Goal: Task Accomplishment & Management: Use online tool/utility

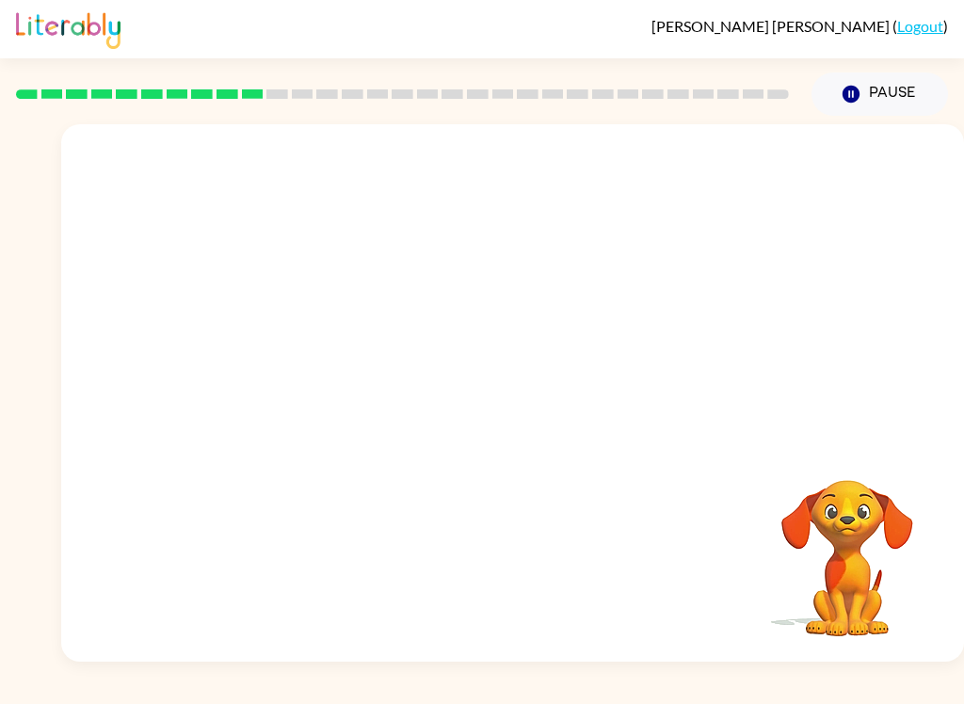
click at [901, 97] on button "Pause Pause" at bounding box center [879, 93] width 136 height 43
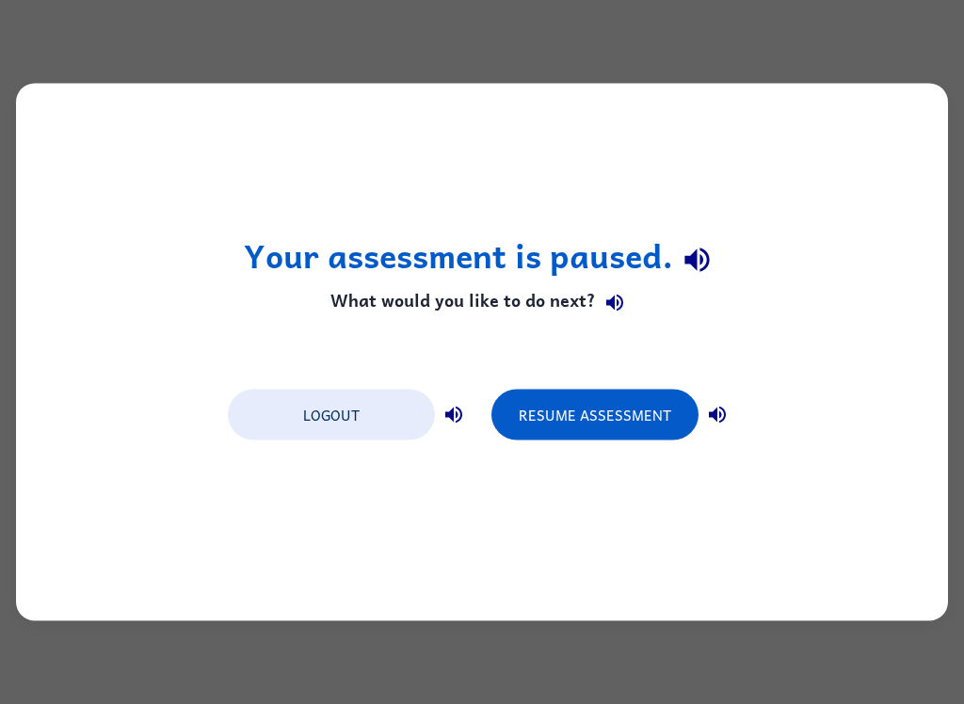
click at [375, 417] on button "Logout" at bounding box center [331, 415] width 207 height 51
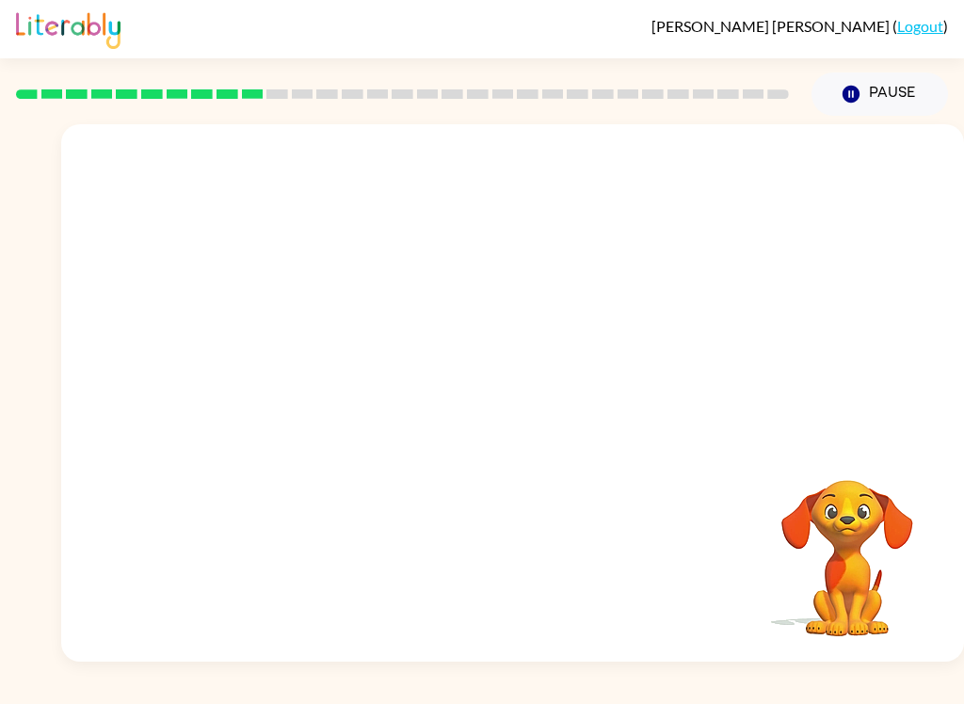
click at [447, 289] on video "Your browser must support playing .mp4 files to use Literably. Please try using…" at bounding box center [512, 282] width 902 height 316
click at [505, 391] on icon "button" at bounding box center [512, 402] width 33 height 33
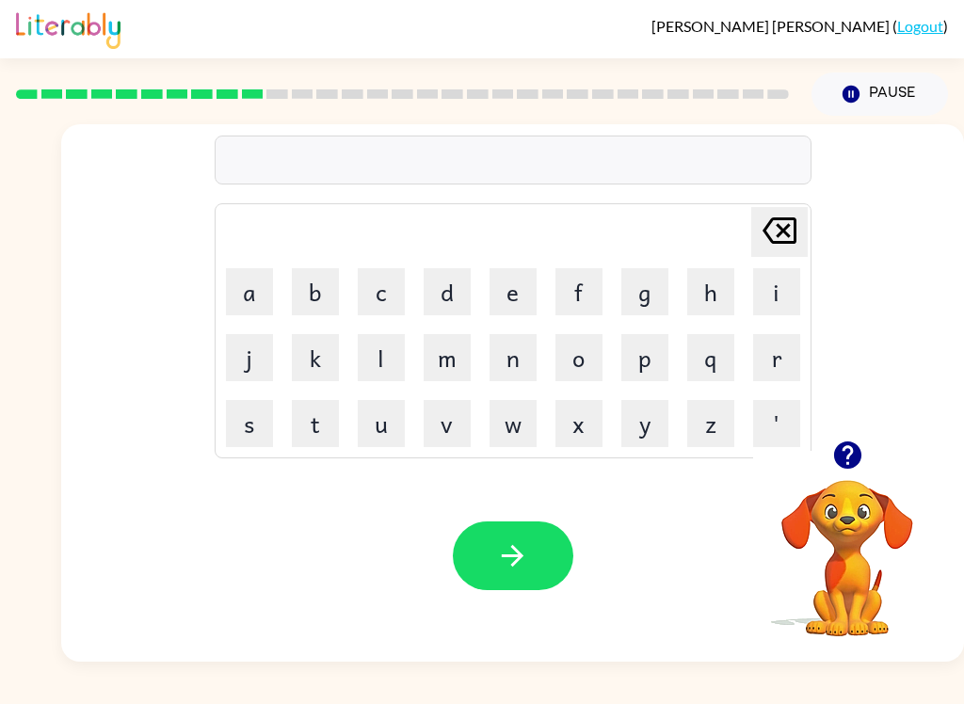
click at [388, 423] on button "u" at bounding box center [381, 423] width 47 height 47
click at [502, 357] on button "n" at bounding box center [512, 357] width 47 height 47
click at [569, 301] on button "f" at bounding box center [578, 291] width 47 height 47
click at [599, 364] on button "o" at bounding box center [578, 357] width 47 height 47
click at [372, 358] on button "l" at bounding box center [381, 357] width 47 height 47
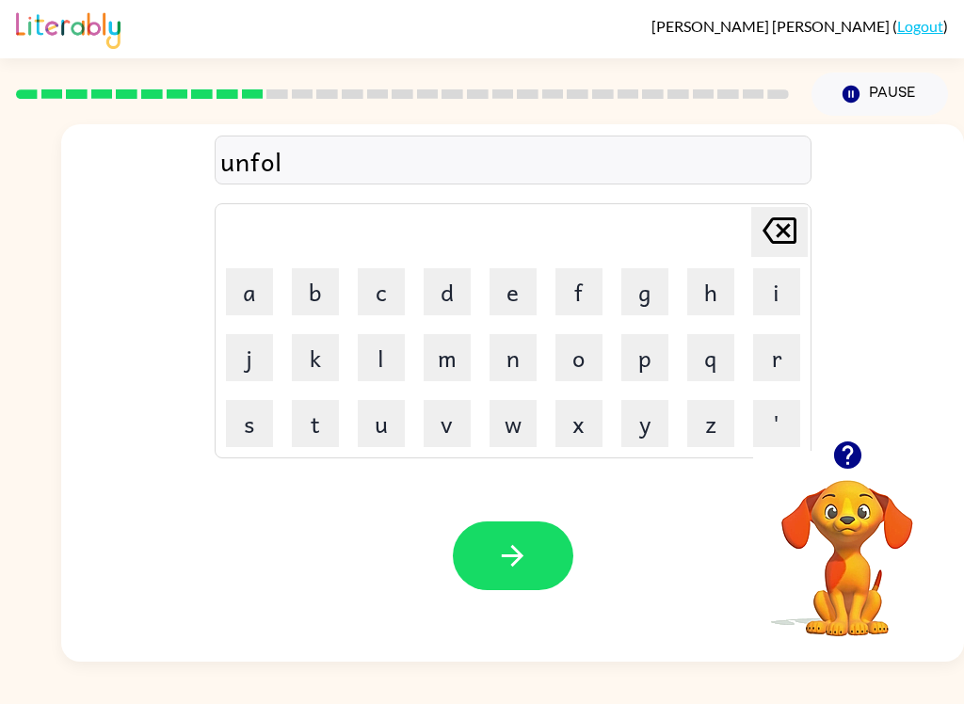
click at [432, 292] on button "d" at bounding box center [446, 291] width 47 height 47
click at [509, 533] on button "button" at bounding box center [513, 555] width 120 height 69
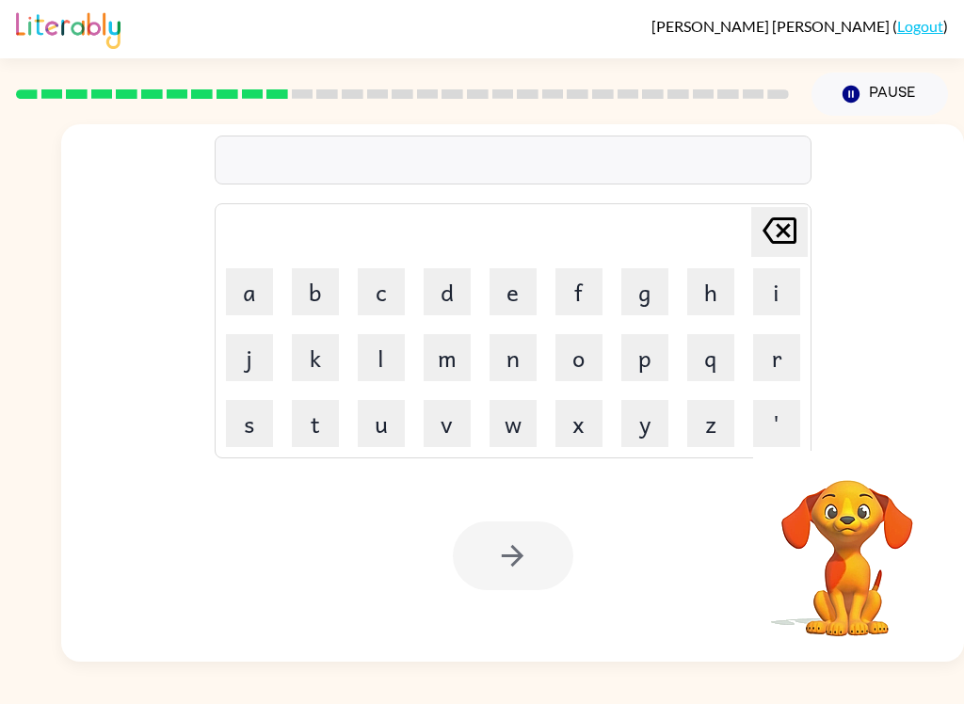
click at [458, 427] on button "v" at bounding box center [446, 423] width 47 height 47
click at [582, 336] on button "o" at bounding box center [578, 357] width 47 height 47
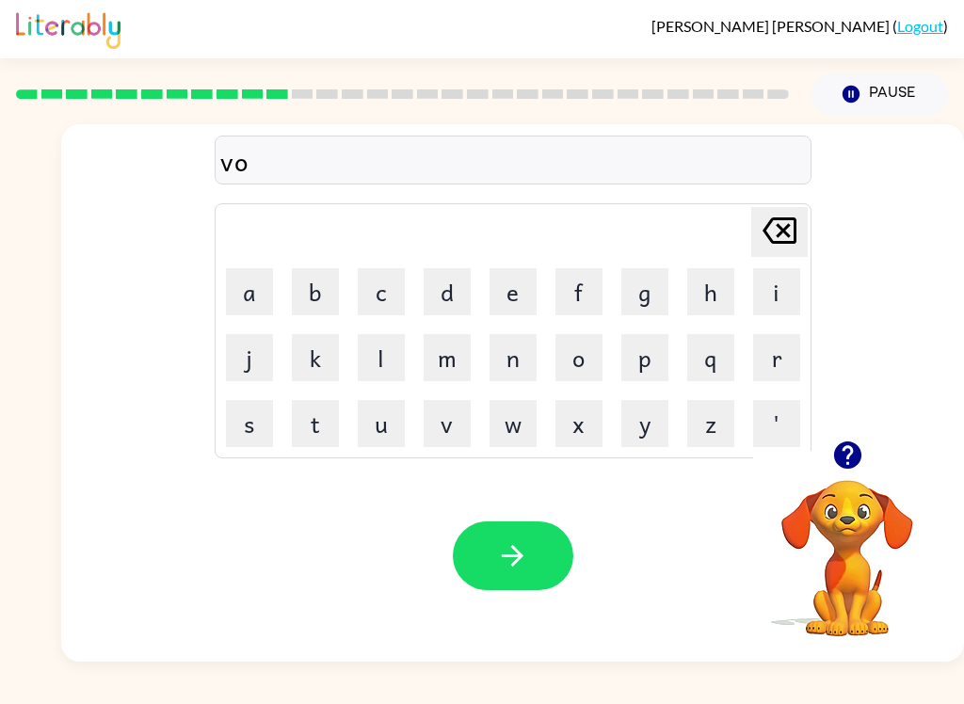
click at [322, 422] on button "t" at bounding box center [315, 423] width 47 height 47
click at [507, 288] on button "e" at bounding box center [512, 291] width 47 height 47
click at [507, 551] on icon "button" at bounding box center [512, 555] width 33 height 33
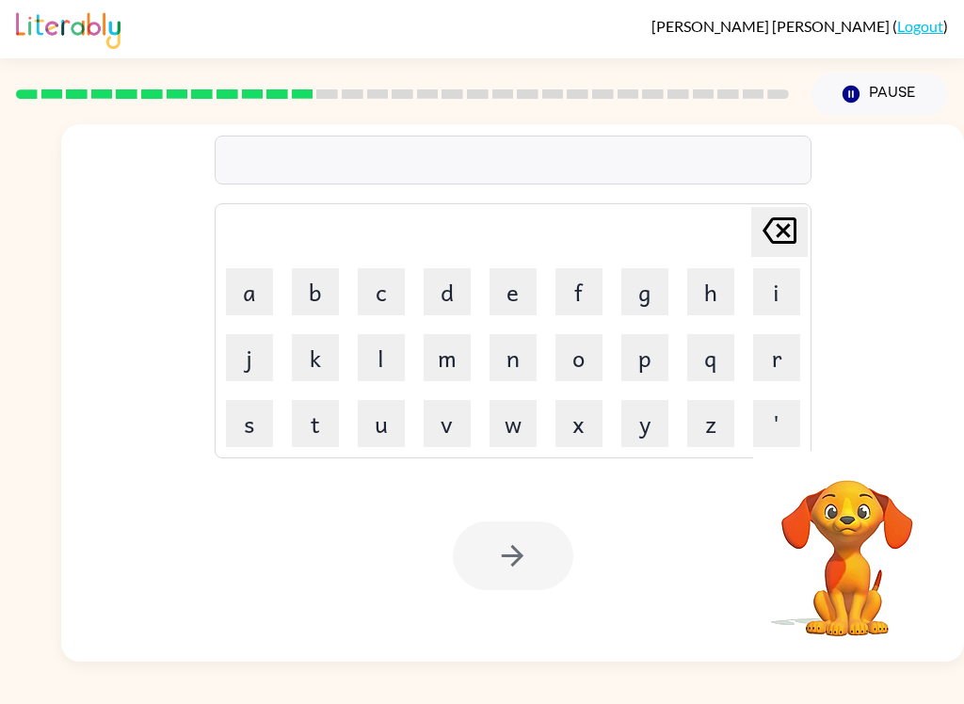
click at [312, 297] on button "b" at bounding box center [315, 291] width 47 height 47
click at [507, 301] on button "e" at bounding box center [512, 291] width 47 height 47
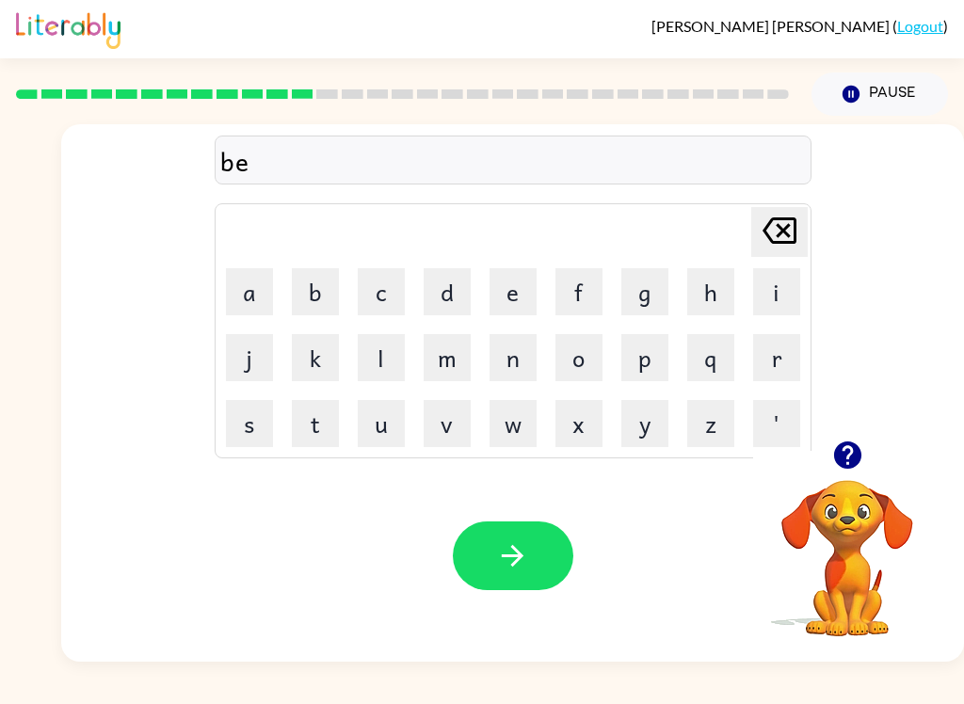
click at [441, 309] on button "d" at bounding box center [446, 291] width 47 height 47
click at [322, 418] on button "t" at bounding box center [315, 423] width 47 height 47
click at [768, 290] on button "i" at bounding box center [776, 291] width 47 height 47
click at [443, 366] on button "m" at bounding box center [446, 357] width 47 height 47
click at [509, 310] on button "e" at bounding box center [512, 291] width 47 height 47
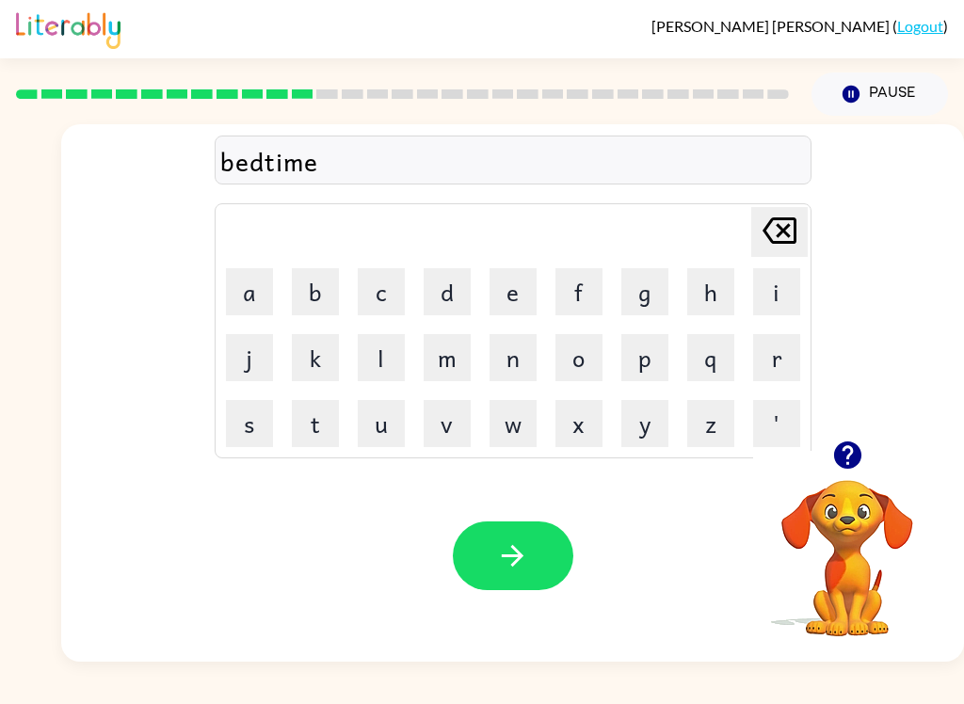
click at [550, 534] on button "button" at bounding box center [513, 555] width 120 height 69
click at [571, 297] on button "f" at bounding box center [578, 291] width 47 height 47
click at [771, 283] on button "i" at bounding box center [776, 291] width 47 height 47
click at [323, 422] on button "t" at bounding box center [315, 423] width 47 height 47
click at [496, 354] on button "n" at bounding box center [512, 357] width 47 height 47
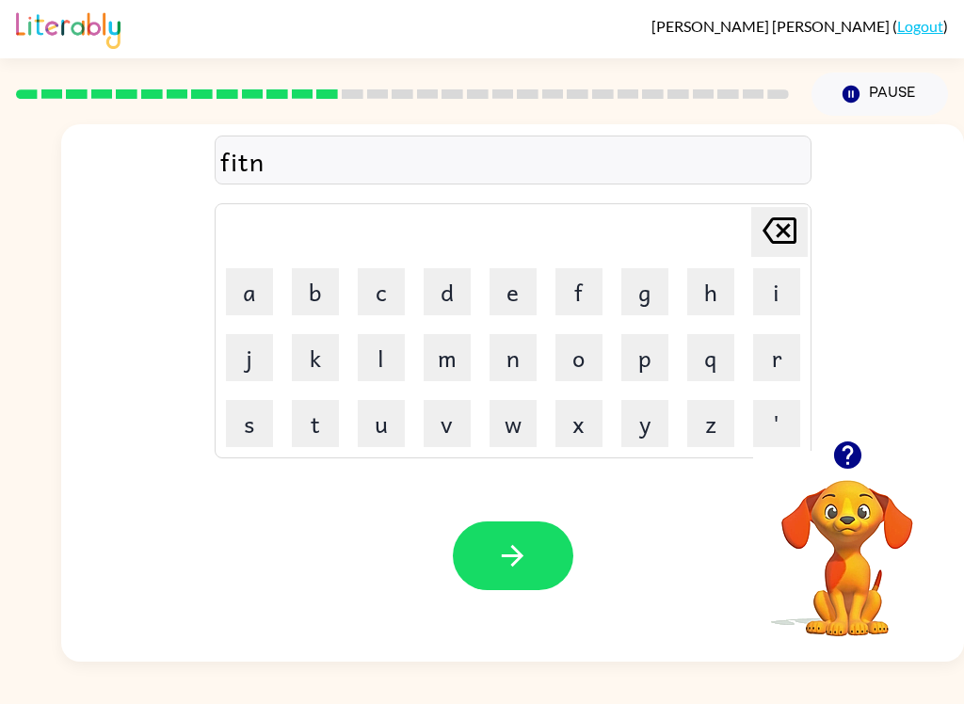
click at [523, 290] on button "e" at bounding box center [512, 291] width 47 height 47
click at [247, 432] on button "s" at bounding box center [249, 423] width 47 height 47
click at [501, 561] on icon "button" at bounding box center [512, 555] width 33 height 33
click at [442, 286] on button "d" at bounding box center [446, 291] width 47 height 47
click at [509, 287] on button "e" at bounding box center [512, 291] width 47 height 47
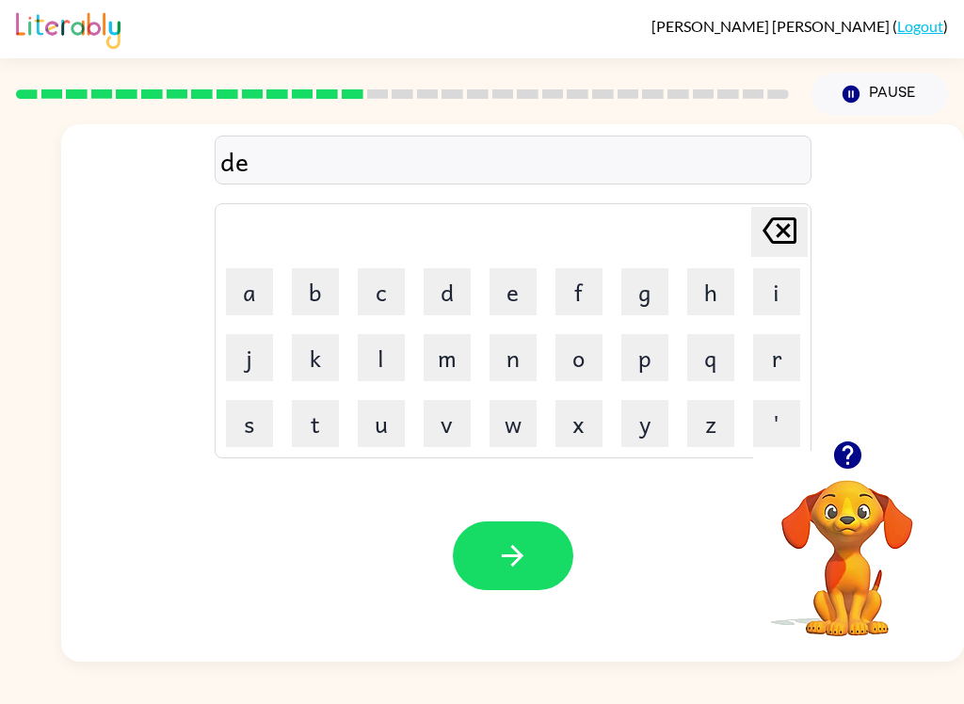
click at [386, 351] on button "l" at bounding box center [381, 357] width 47 height 47
click at [511, 283] on button "e" at bounding box center [512, 291] width 47 height 47
click at [652, 420] on button "y" at bounding box center [644, 423] width 47 height 47
click at [524, 560] on icon "button" at bounding box center [512, 555] width 33 height 33
click at [318, 418] on button "t" at bounding box center [315, 423] width 47 height 47
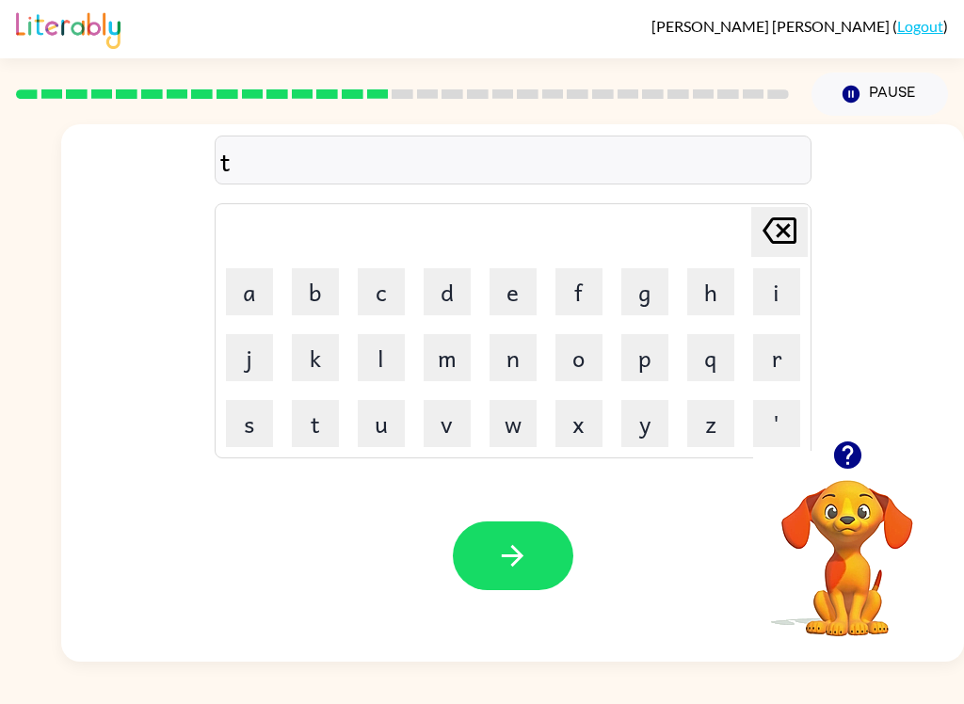
click at [509, 300] on button "e" at bounding box center [512, 291] width 47 height 47
click at [766, 354] on button "r" at bounding box center [776, 357] width 47 height 47
click at [446, 361] on button "m" at bounding box center [446, 357] width 47 height 47
click at [482, 553] on button "button" at bounding box center [513, 555] width 120 height 69
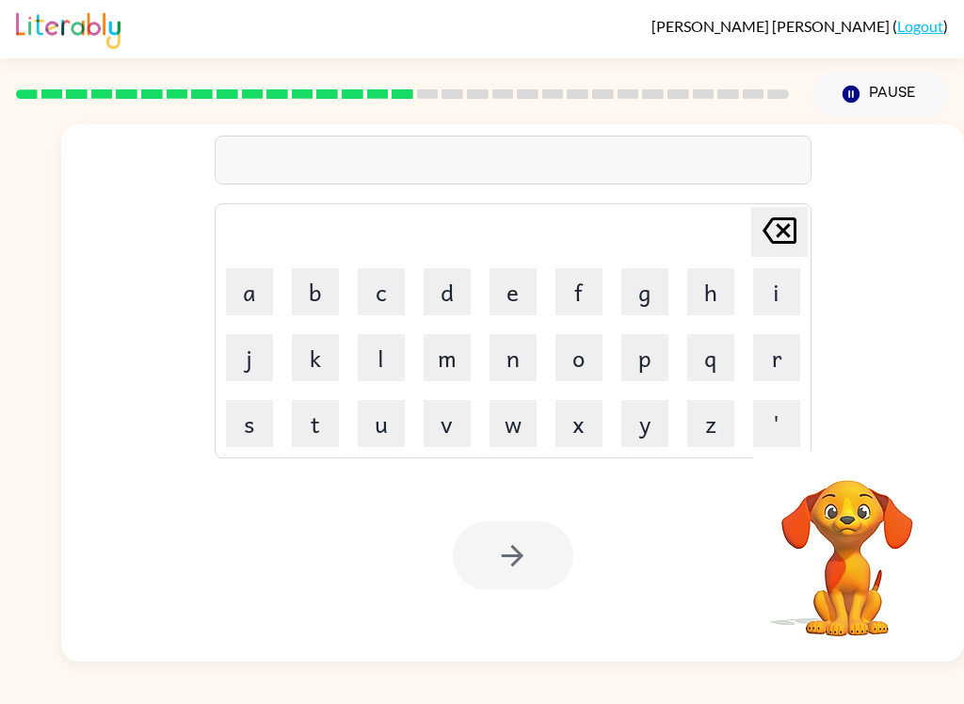
click at [252, 427] on button "s" at bounding box center [249, 423] width 47 height 47
click at [523, 286] on button "e" at bounding box center [512, 291] width 47 height 47
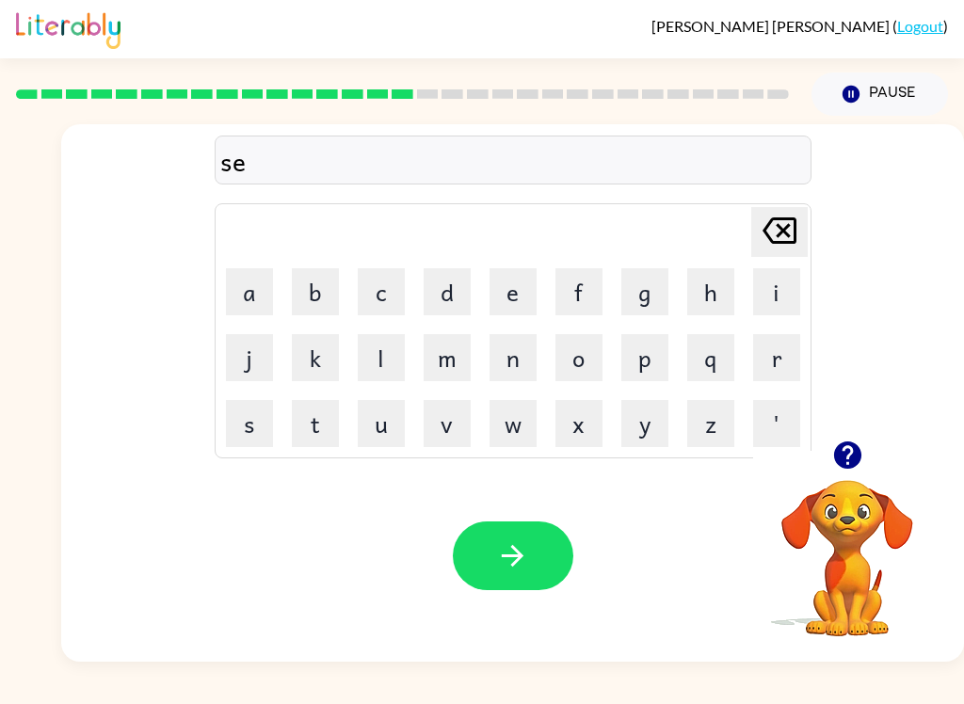
click at [333, 419] on button "t" at bounding box center [315, 423] width 47 height 47
click at [552, 566] on button "button" at bounding box center [513, 555] width 120 height 69
click at [336, 280] on button "b" at bounding box center [315, 291] width 47 height 47
click at [772, 366] on button "r" at bounding box center [776, 357] width 47 height 47
click at [769, 287] on button "i" at bounding box center [776, 291] width 47 height 47
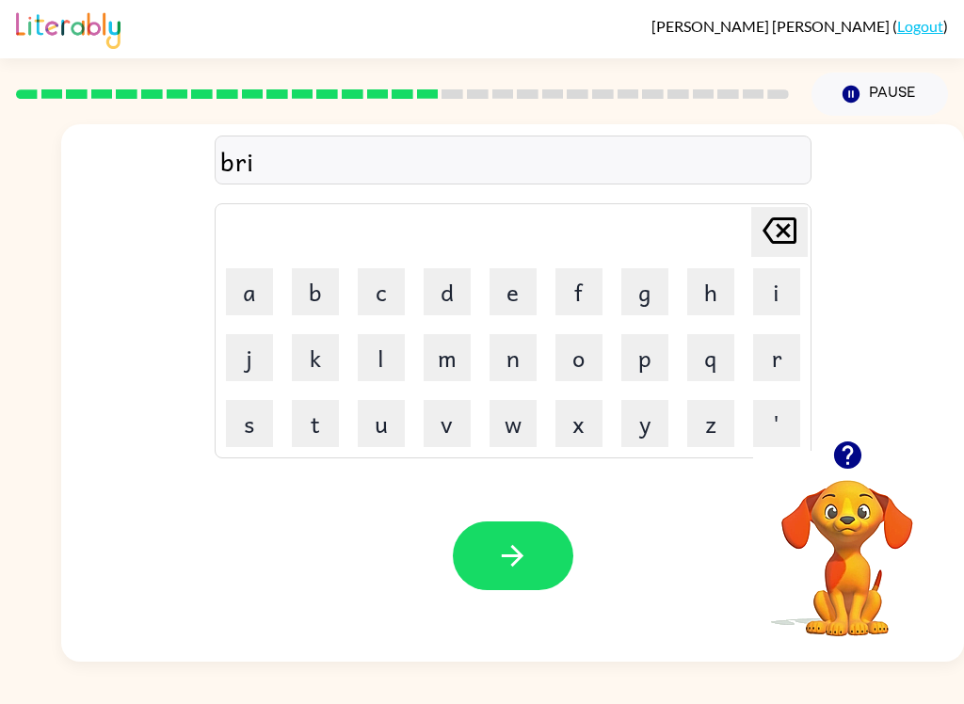
click at [459, 355] on button "m" at bounding box center [446, 357] width 47 height 47
click at [772, 301] on button "i" at bounding box center [776, 291] width 47 height 47
click at [525, 359] on button "n" at bounding box center [512, 357] width 47 height 47
click at [642, 295] on button "g" at bounding box center [644, 291] width 47 height 47
click at [518, 515] on div "Your browser must support playing .mp4 files to use Literably. Please try using…" at bounding box center [512, 556] width 902 height 212
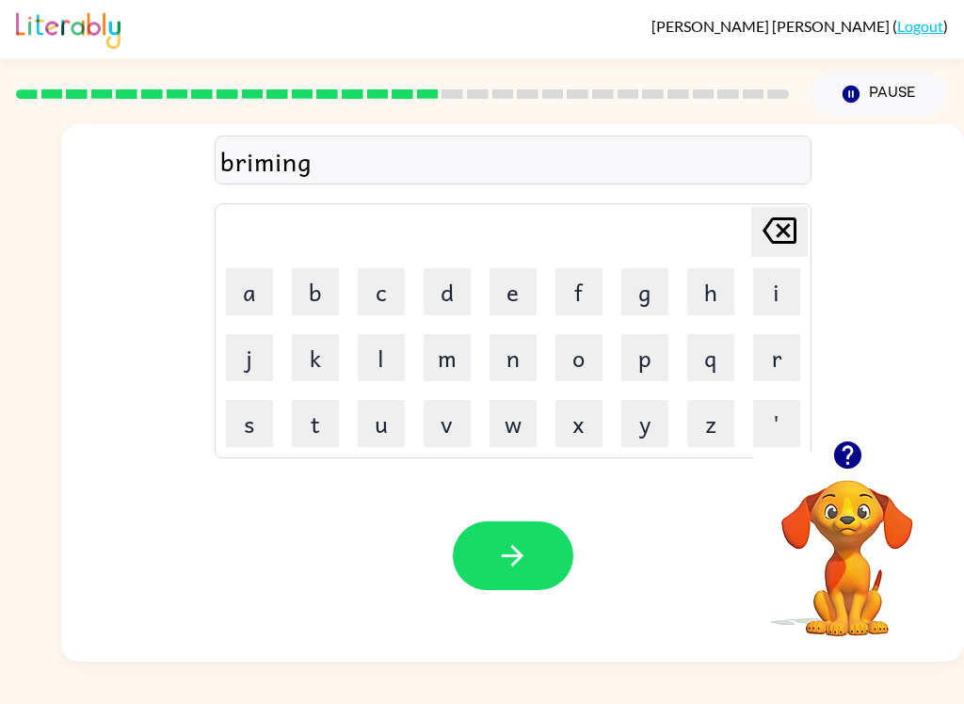
click at [518, 515] on div "Your browser must support playing .mp4 files to use Literably. Please try using…" at bounding box center [512, 556] width 902 height 212
click at [552, 559] on button "button" at bounding box center [513, 555] width 120 height 69
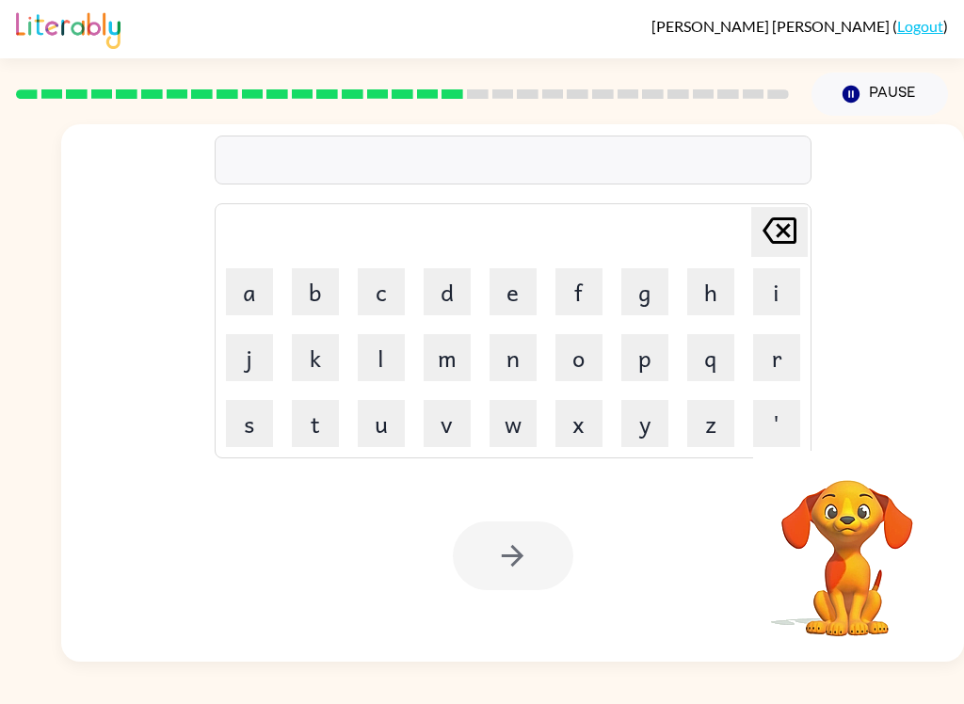
click at [651, 368] on button "p" at bounding box center [644, 357] width 47 height 47
click at [364, 353] on button "l" at bounding box center [381, 357] width 47 height 47
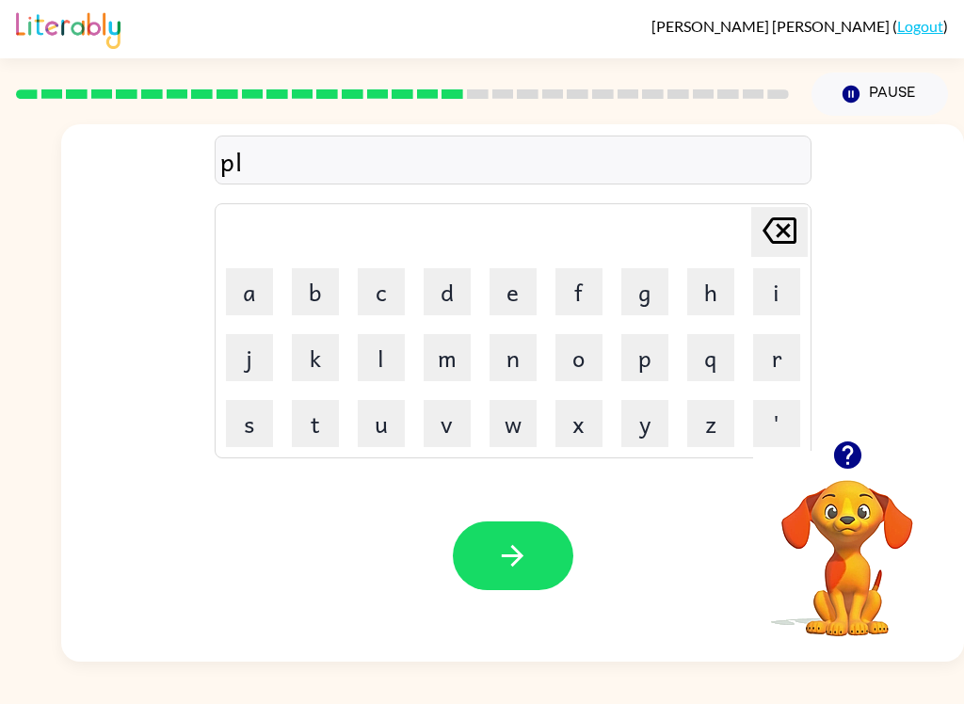
click at [256, 303] on button "a" at bounding box center [249, 291] width 47 height 47
click at [245, 425] on button "s" at bounding box center [249, 423] width 47 height 47
click at [301, 429] on button "t" at bounding box center [315, 423] width 47 height 47
click at [768, 293] on button "i" at bounding box center [776, 291] width 47 height 47
click at [382, 291] on button "c" at bounding box center [381, 291] width 47 height 47
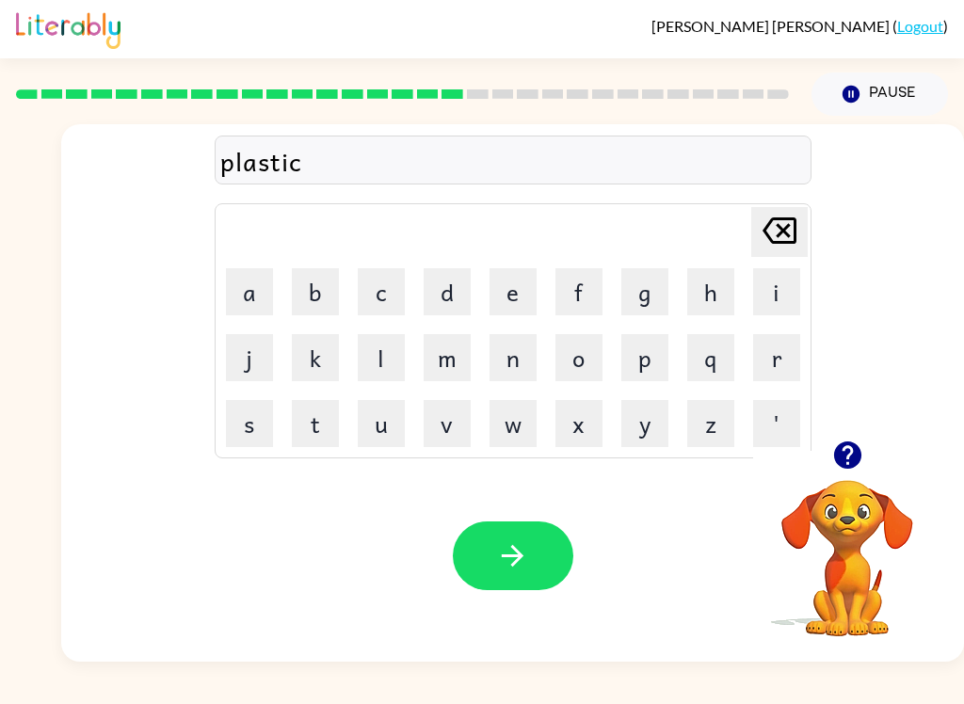
click at [517, 558] on icon "button" at bounding box center [512, 555] width 33 height 33
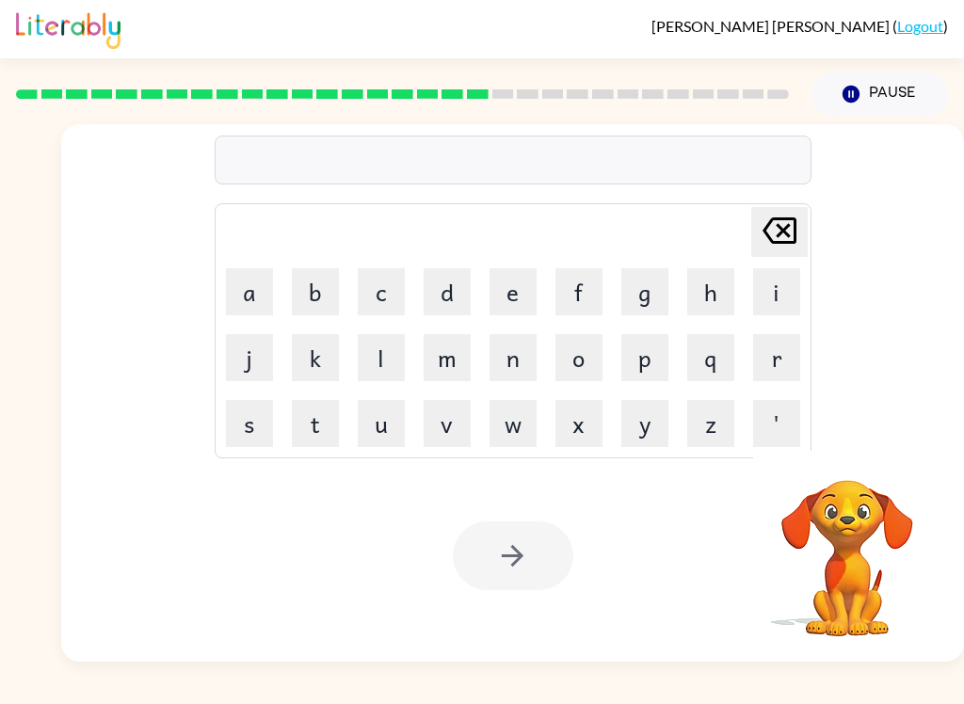
click at [440, 296] on button "d" at bounding box center [446, 291] width 47 height 47
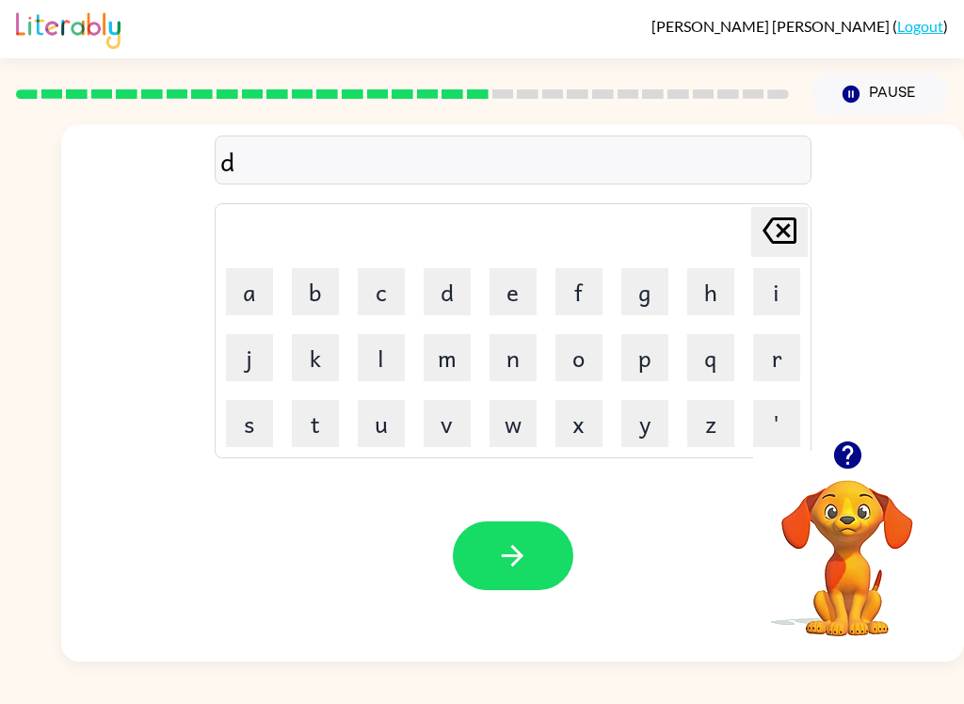
click at [777, 286] on button "i" at bounding box center [776, 291] width 47 height 47
click at [250, 435] on button "s" at bounding box center [249, 423] width 47 height 47
click at [667, 370] on button "p" at bounding box center [644, 357] width 47 height 47
click at [376, 372] on button "l" at bounding box center [381, 357] width 47 height 47
click at [262, 289] on button "a" at bounding box center [249, 291] width 47 height 47
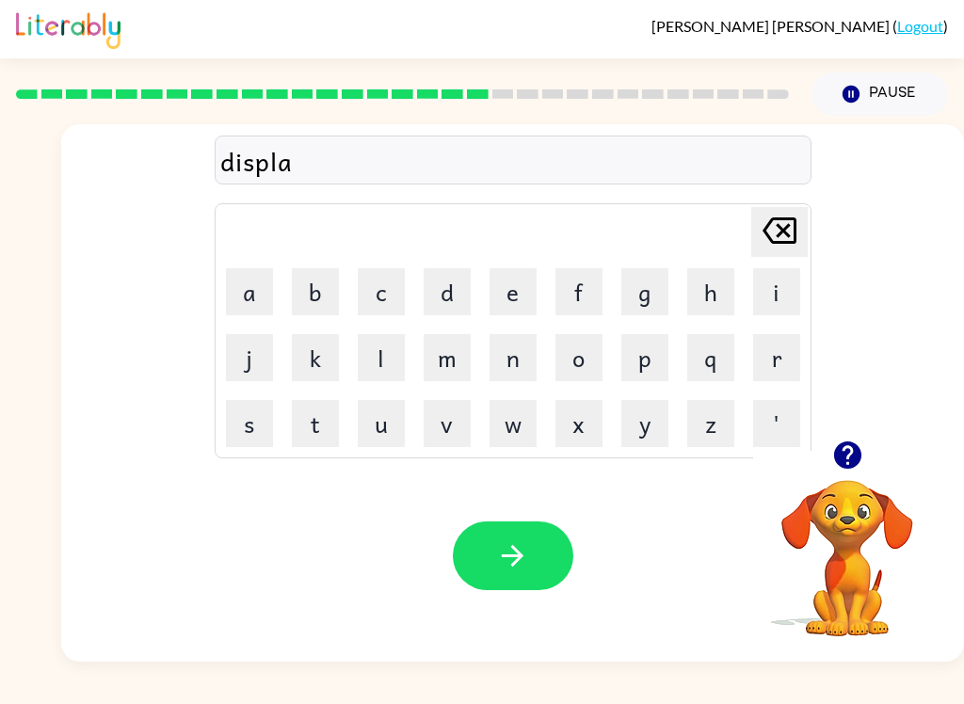
click at [644, 423] on button "y" at bounding box center [644, 423] width 47 height 47
click at [455, 570] on button "button" at bounding box center [513, 555] width 120 height 69
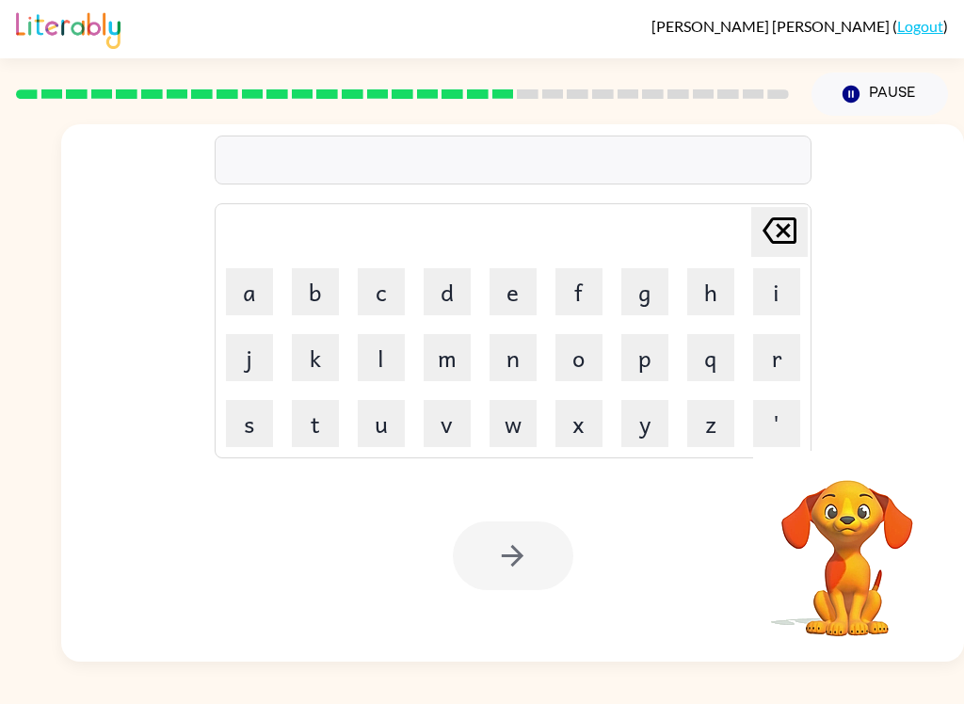
click at [444, 289] on button "d" at bounding box center [446, 291] width 47 height 47
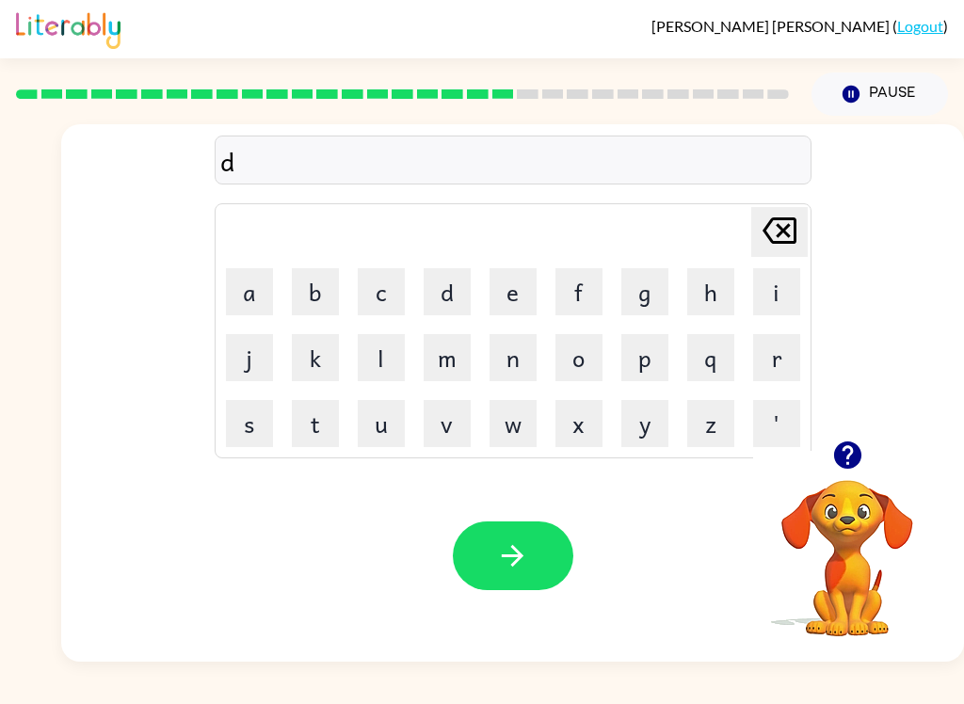
click at [395, 420] on button "u" at bounding box center [381, 423] width 47 height 47
click at [263, 418] on button "s" at bounding box center [249, 423] width 47 height 47
click at [323, 438] on button "t" at bounding box center [315, 423] width 47 height 47
click at [490, 302] on button "e" at bounding box center [512, 291] width 47 height 47
click at [450, 307] on button "d" at bounding box center [446, 291] width 47 height 47
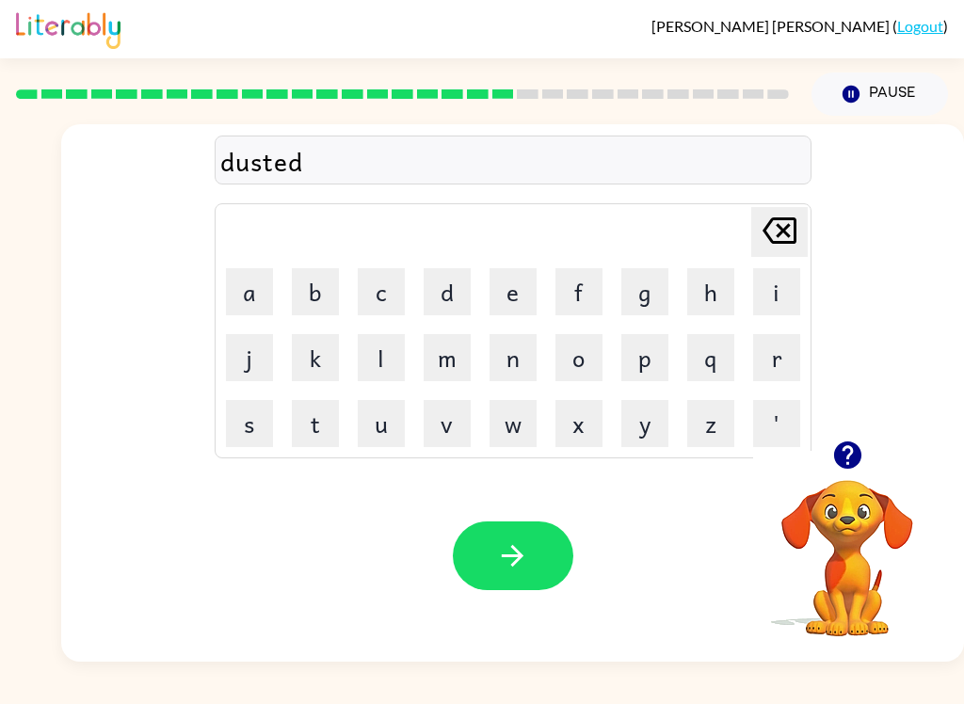
click at [502, 543] on icon "button" at bounding box center [512, 555] width 33 height 33
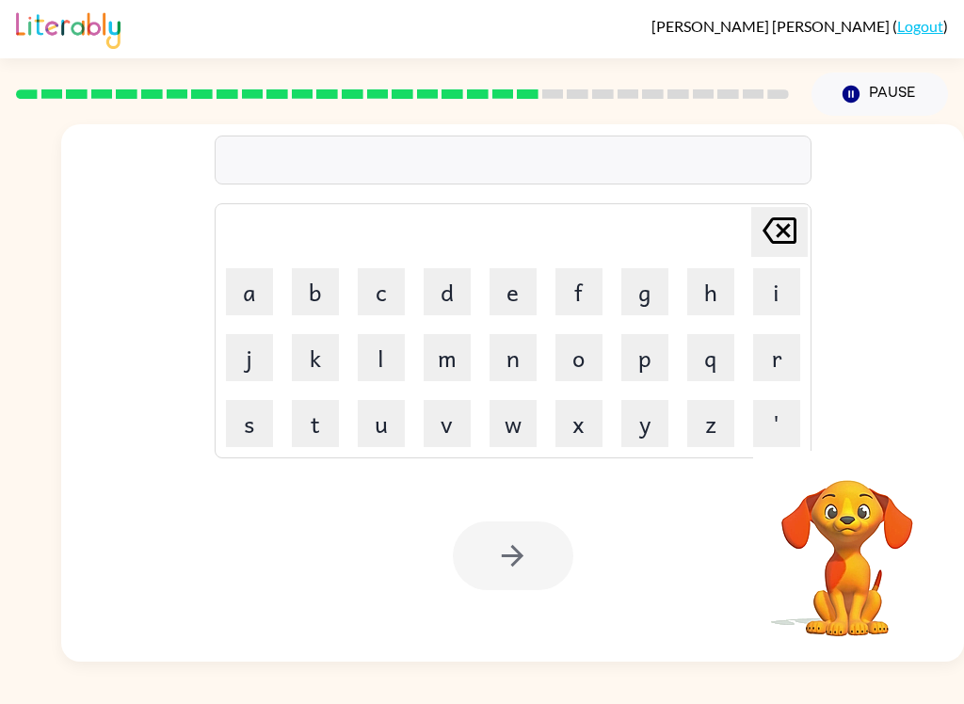
click at [391, 295] on button "c" at bounding box center [381, 291] width 47 height 47
click at [511, 289] on button "e" at bounding box center [512, 291] width 47 height 47
click at [511, 350] on button "n" at bounding box center [512, 357] width 47 height 47
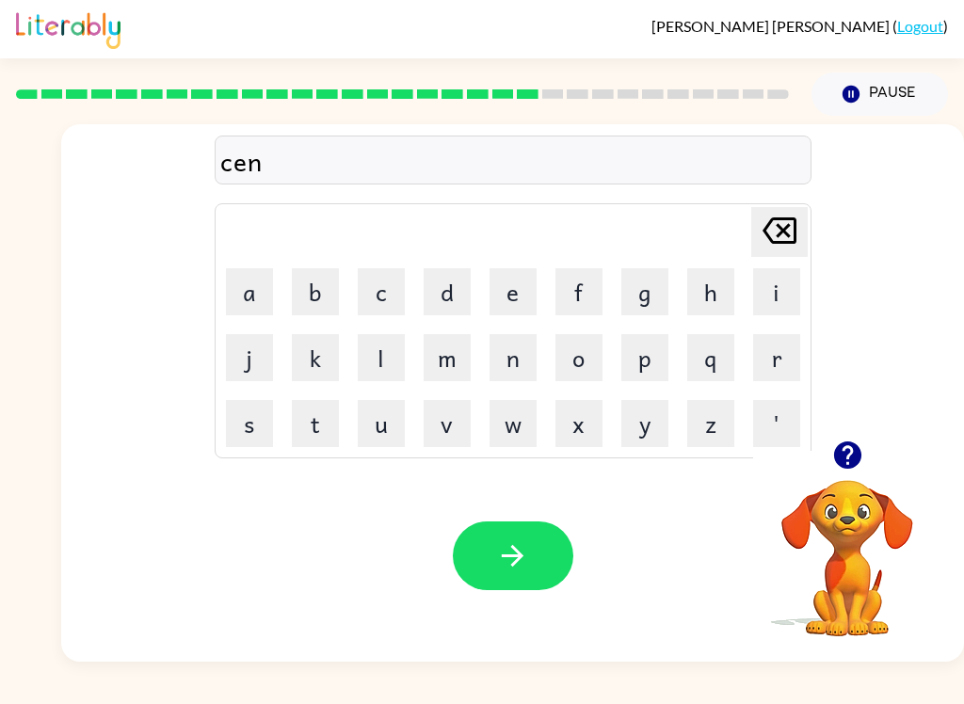
click at [324, 413] on button "t" at bounding box center [315, 423] width 47 height 47
click at [521, 292] on button "e" at bounding box center [512, 291] width 47 height 47
click at [640, 372] on button "p" at bounding box center [644, 357] width 47 height 47
click at [778, 305] on button "i" at bounding box center [776, 291] width 47 height 47
click at [448, 299] on button "d" at bounding box center [446, 291] width 47 height 47
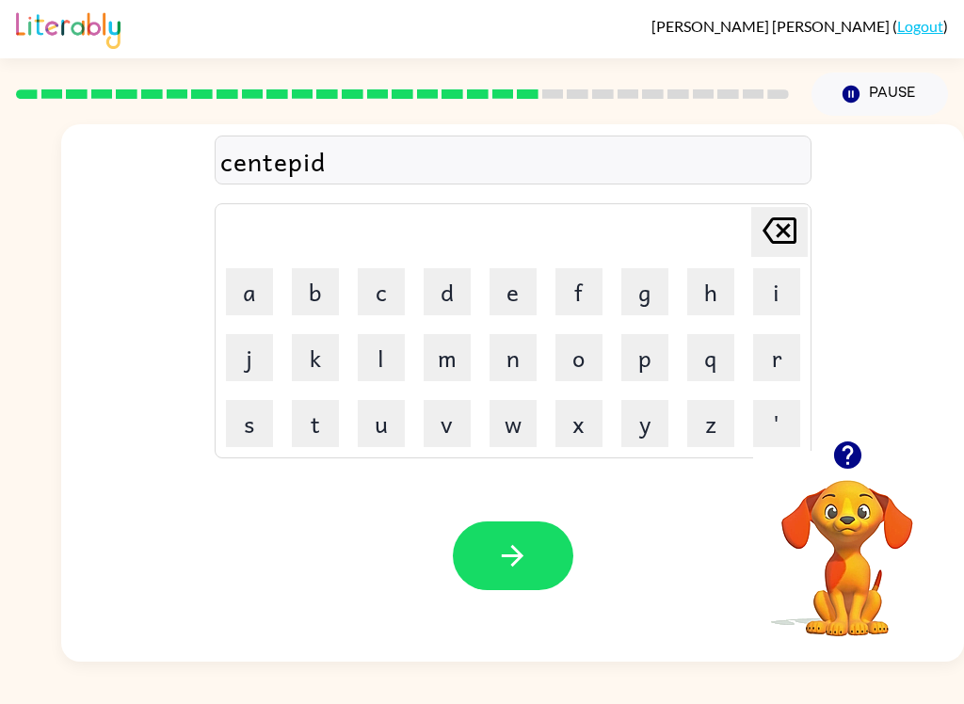
click at [516, 289] on button "e" at bounding box center [512, 291] width 47 height 47
click at [523, 582] on button "button" at bounding box center [513, 555] width 120 height 69
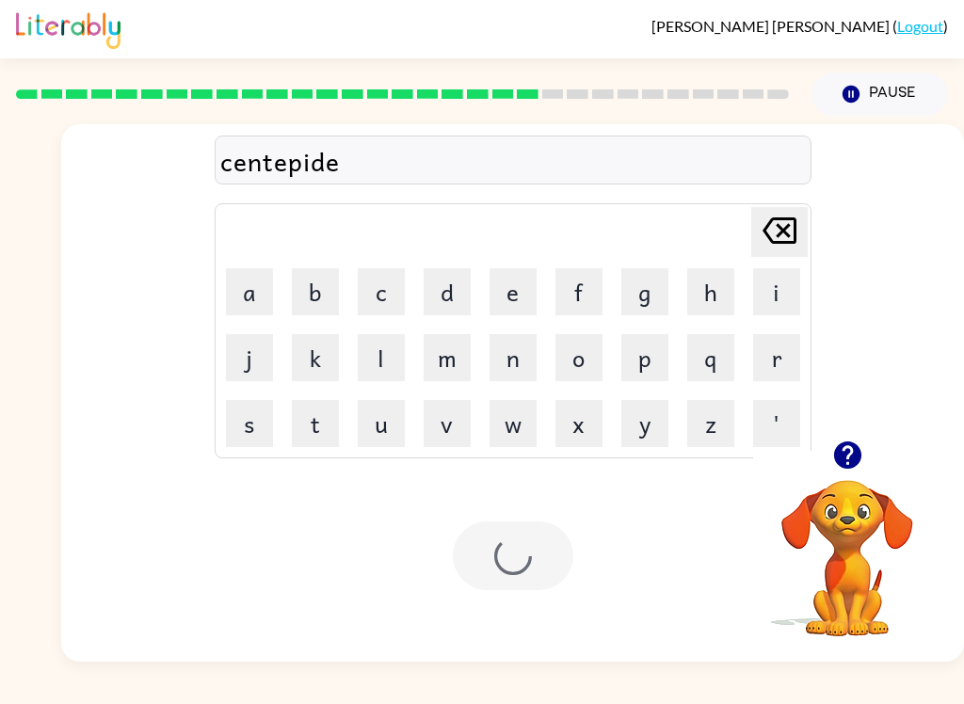
click at [519, 537] on div at bounding box center [513, 555] width 120 height 69
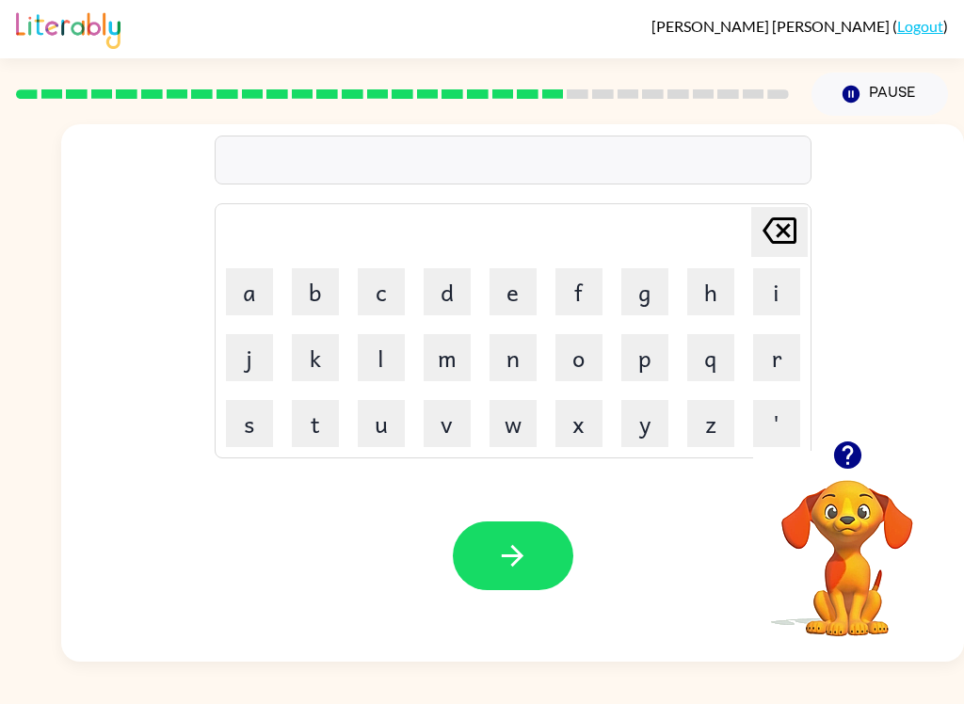
click at [849, 446] on icon "button" at bounding box center [846, 454] width 27 height 27
click at [795, 354] on button "r" at bounding box center [776, 357] width 47 height 47
click at [773, 357] on button "r" at bounding box center [776, 357] width 47 height 47
click at [757, 232] on icon "[PERSON_NAME] last character input" at bounding box center [779, 230] width 45 height 45
click at [265, 283] on button "a" at bounding box center [249, 291] width 47 height 47
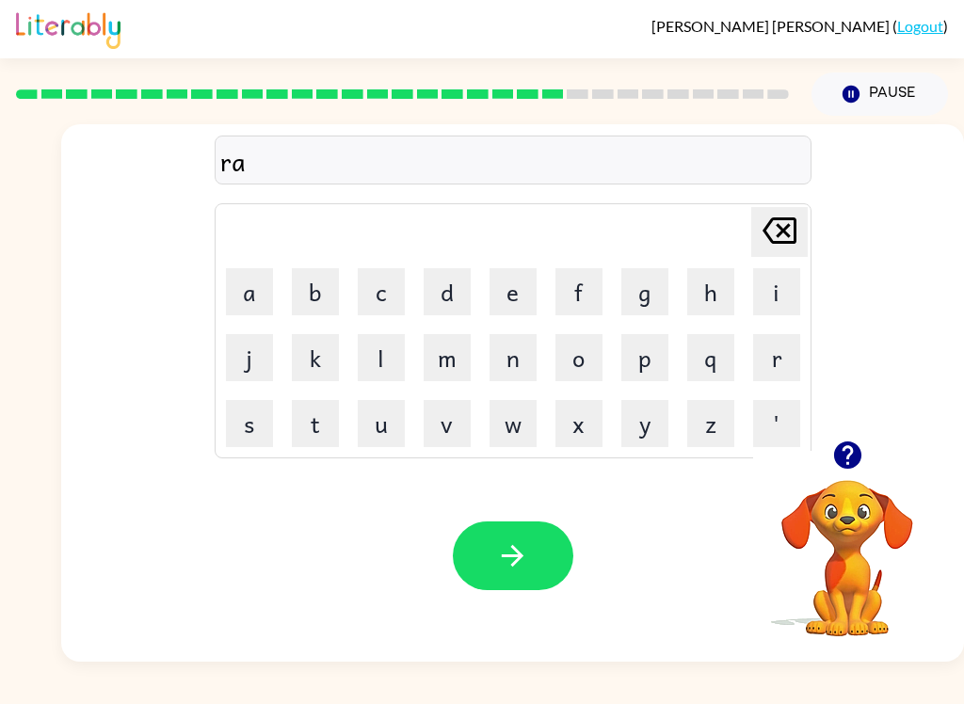
click at [782, 295] on button "i" at bounding box center [776, 291] width 47 height 47
click at [520, 355] on button "n" at bounding box center [512, 357] width 47 height 47
click at [395, 287] on button "c" at bounding box center [381, 291] width 47 height 47
click at [557, 380] on button "o" at bounding box center [578, 357] width 47 height 47
click at [378, 430] on button "u" at bounding box center [381, 423] width 47 height 47
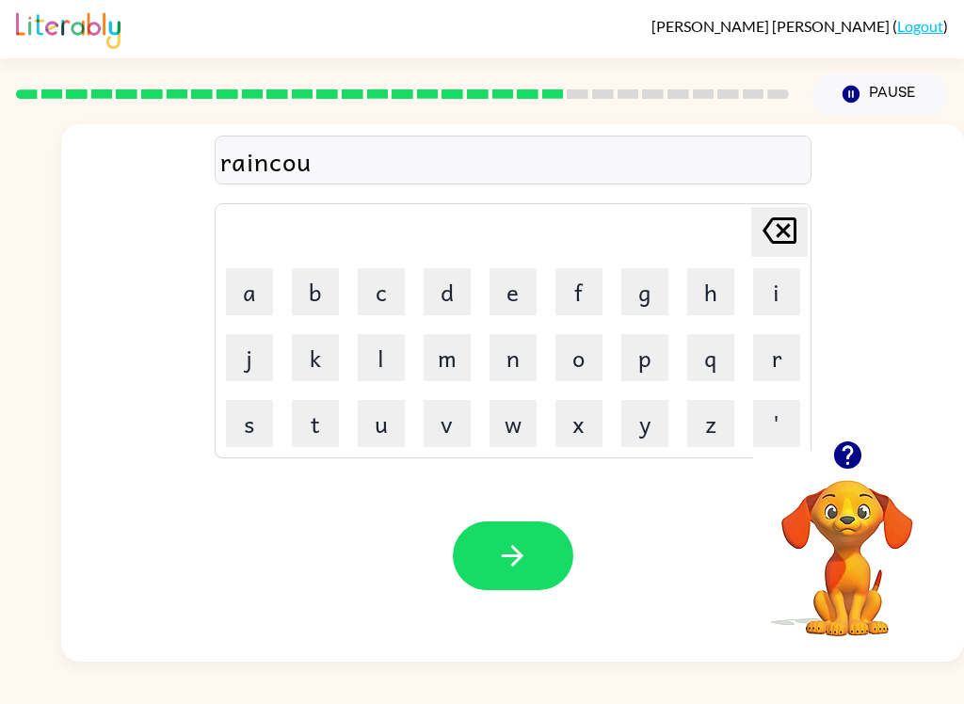
click at [318, 403] on button "t" at bounding box center [315, 423] width 47 height 47
click at [518, 549] on icon "button" at bounding box center [512, 555] width 33 height 33
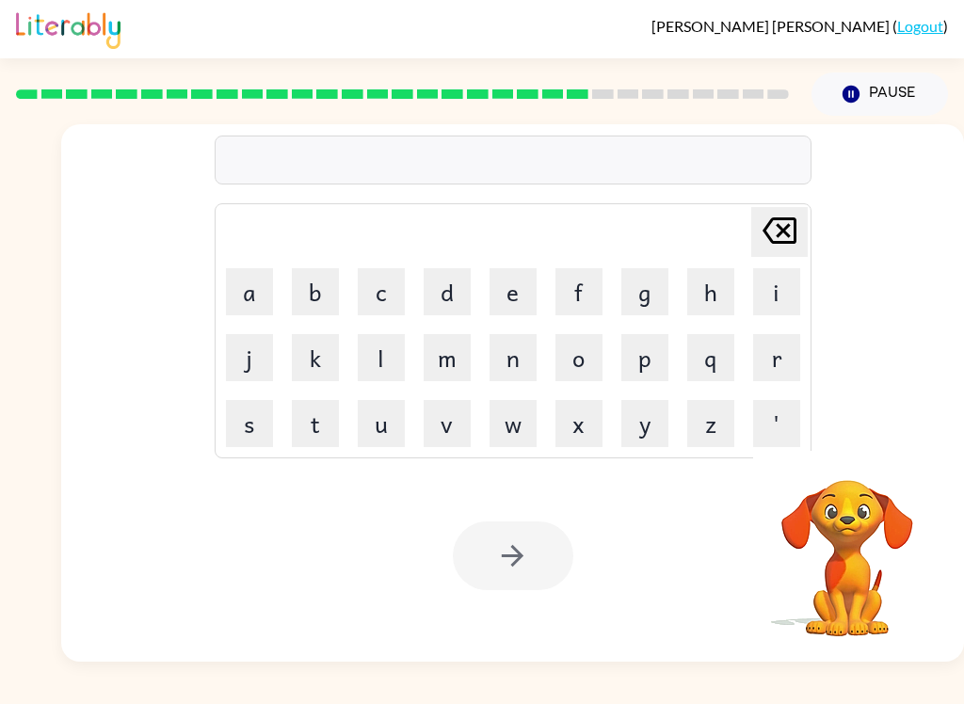
click at [454, 345] on button "m" at bounding box center [446, 357] width 47 height 47
click at [258, 292] on button "a" at bounding box center [249, 291] width 47 height 47
click at [765, 370] on button "r" at bounding box center [776, 357] width 47 height 47
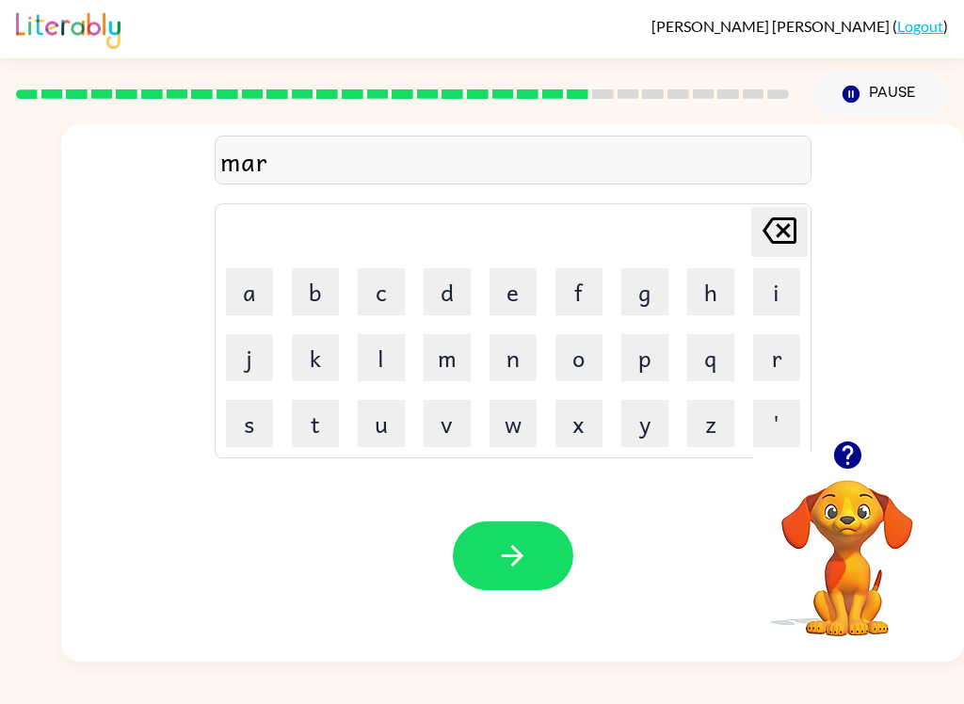
click at [381, 277] on button "c" at bounding box center [381, 291] width 47 height 47
click at [502, 301] on button "e" at bounding box center [512, 291] width 47 height 47
click at [780, 363] on button "r" at bounding box center [776, 357] width 47 height 47
click at [493, 549] on button "button" at bounding box center [513, 555] width 120 height 69
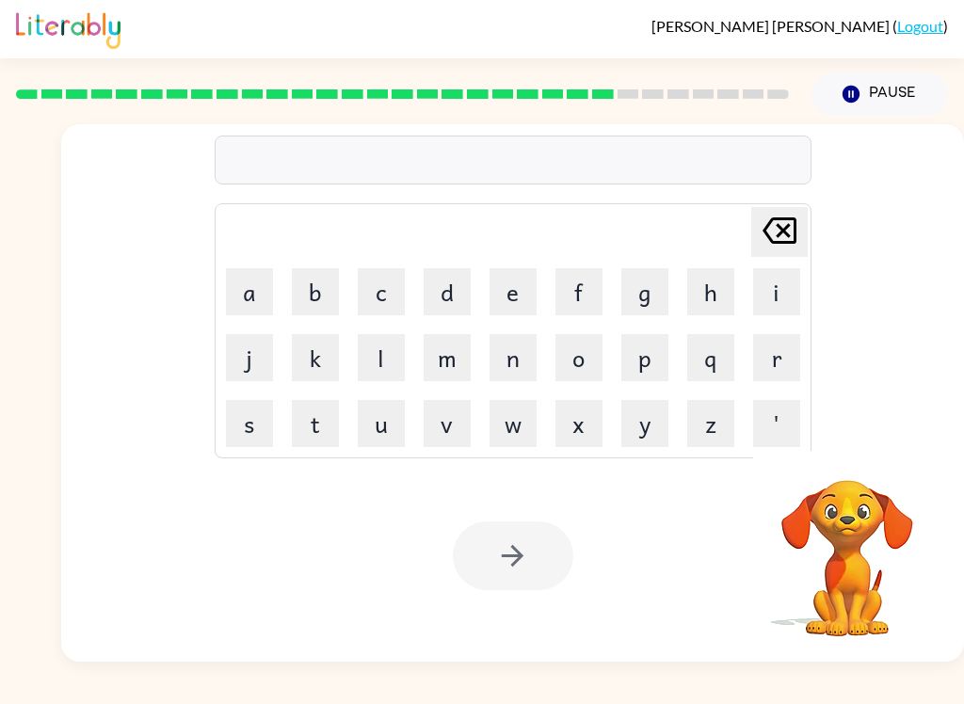
click at [516, 287] on button "e" at bounding box center [512, 291] width 47 height 47
click at [447, 283] on button "d" at bounding box center [446, 291] width 47 height 47
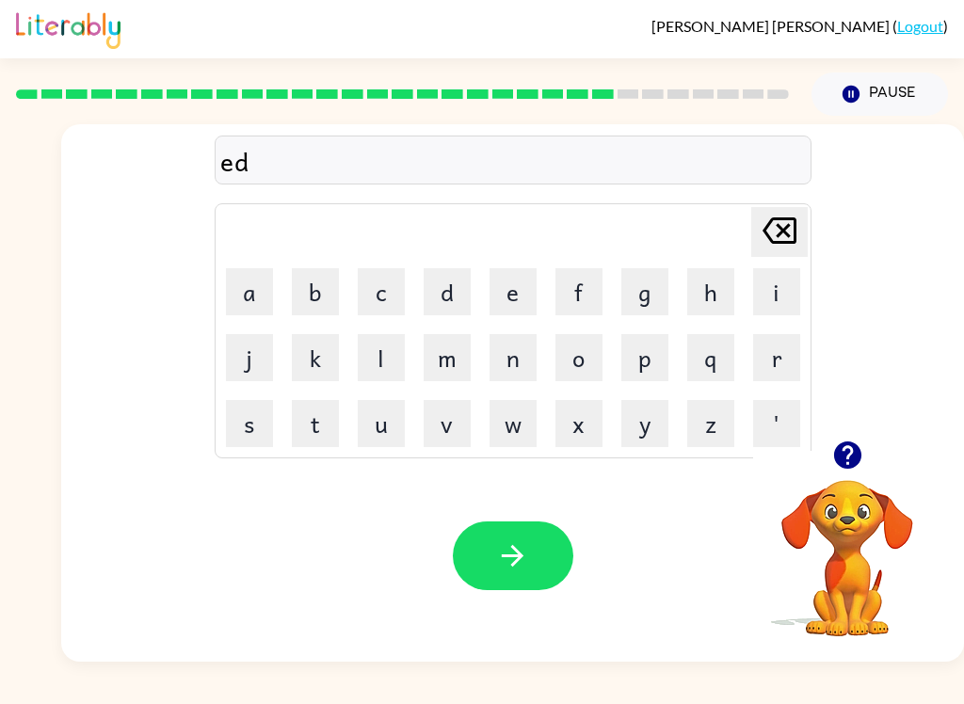
click at [573, 288] on button "f" at bounding box center [578, 291] width 47 height 47
click at [757, 245] on icon "[PERSON_NAME] last character input" at bounding box center [779, 230] width 45 height 45
click at [456, 424] on button "v" at bounding box center [446, 423] width 47 height 47
click at [261, 354] on button "j" at bounding box center [249, 357] width 47 height 47
click at [785, 216] on icon "[PERSON_NAME] last character input" at bounding box center [779, 230] width 45 height 45
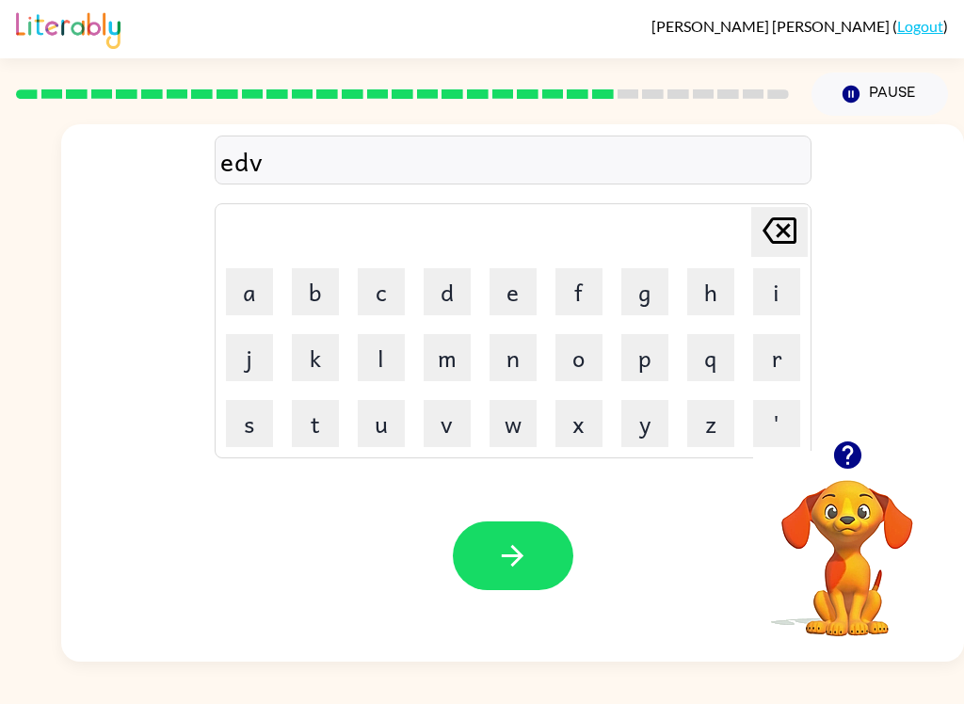
click at [239, 300] on button "a" at bounding box center [249, 291] width 47 height 47
click at [515, 368] on button "n" at bounding box center [512, 357] width 47 height 47
click at [263, 432] on button "s" at bounding box center [249, 423] width 47 height 47
click at [774, 295] on button "i" at bounding box center [776, 291] width 47 height 47
click at [520, 369] on button "n" at bounding box center [512, 357] width 47 height 47
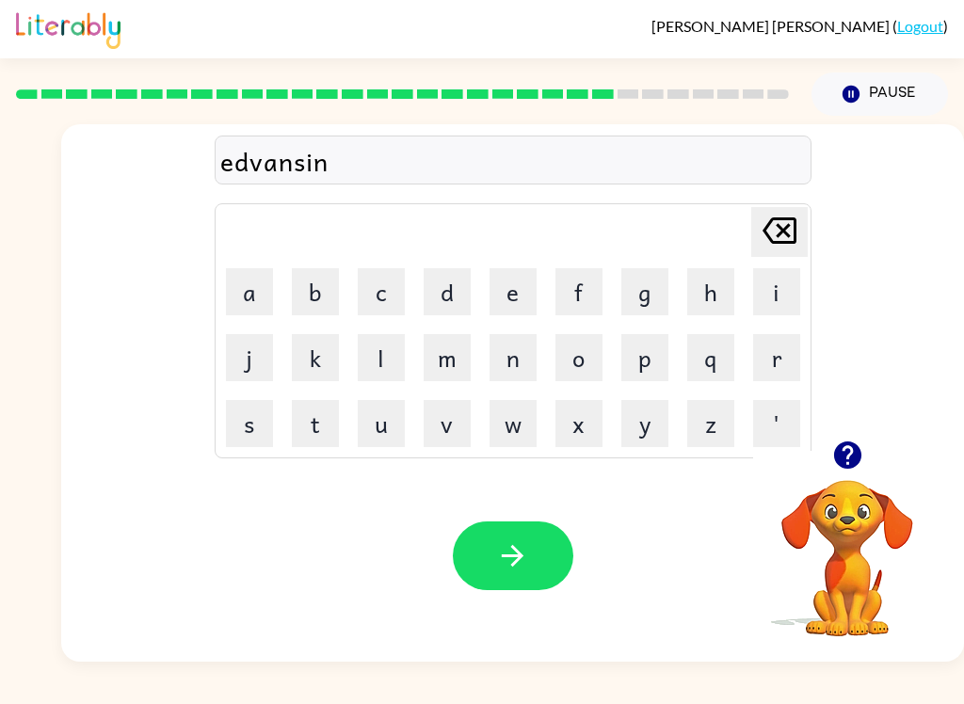
click at [841, 446] on icon "button" at bounding box center [846, 454] width 27 height 27
click at [644, 295] on button "g" at bounding box center [644, 291] width 47 height 47
click at [521, 565] on icon "button" at bounding box center [512, 555] width 33 height 33
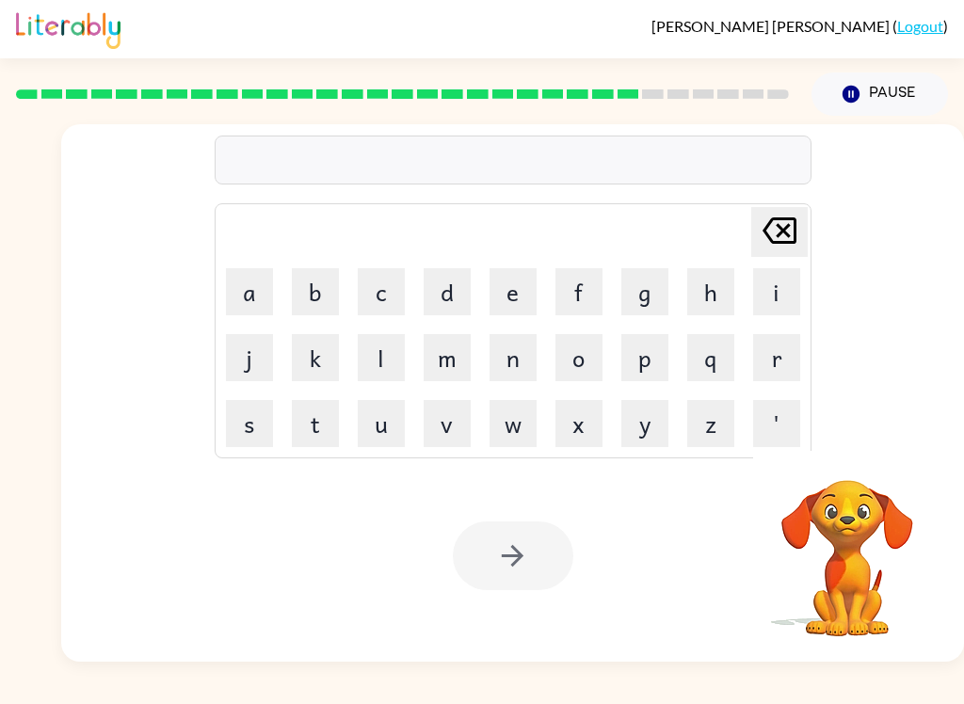
click at [646, 304] on button "g" at bounding box center [644, 291] width 47 height 47
click at [579, 349] on button "o" at bounding box center [578, 357] width 47 height 47
click at [337, 300] on button "b" at bounding box center [315, 291] width 47 height 47
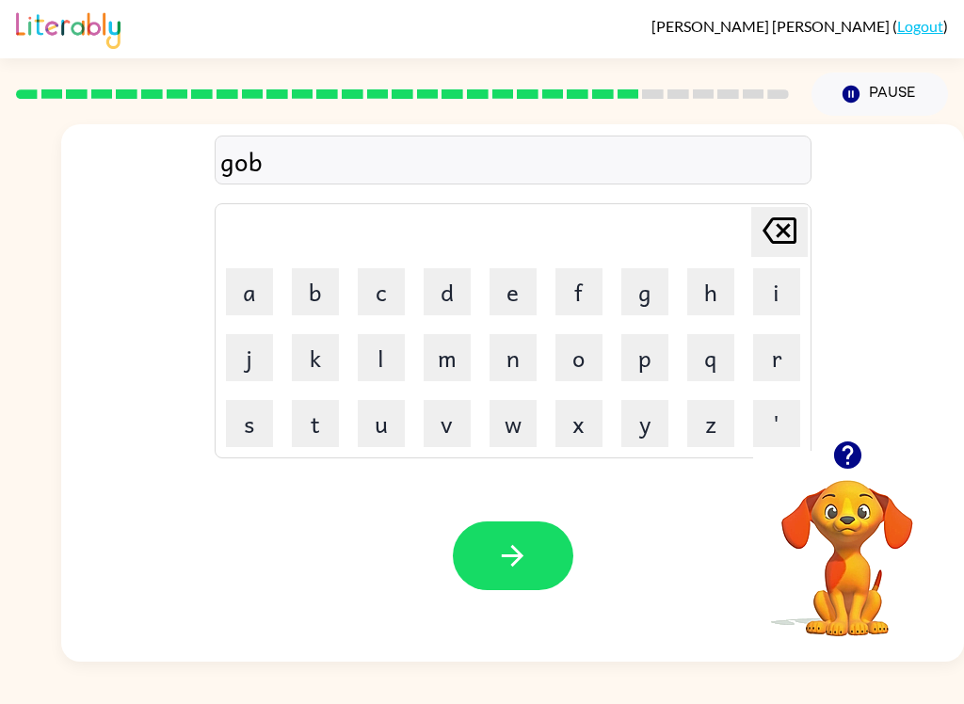
click at [377, 355] on button "l" at bounding box center [381, 357] width 47 height 47
click at [769, 292] on button "i" at bounding box center [776, 291] width 47 height 47
click at [512, 366] on button "n" at bounding box center [512, 357] width 47 height 47
click at [534, 556] on button "button" at bounding box center [513, 555] width 120 height 69
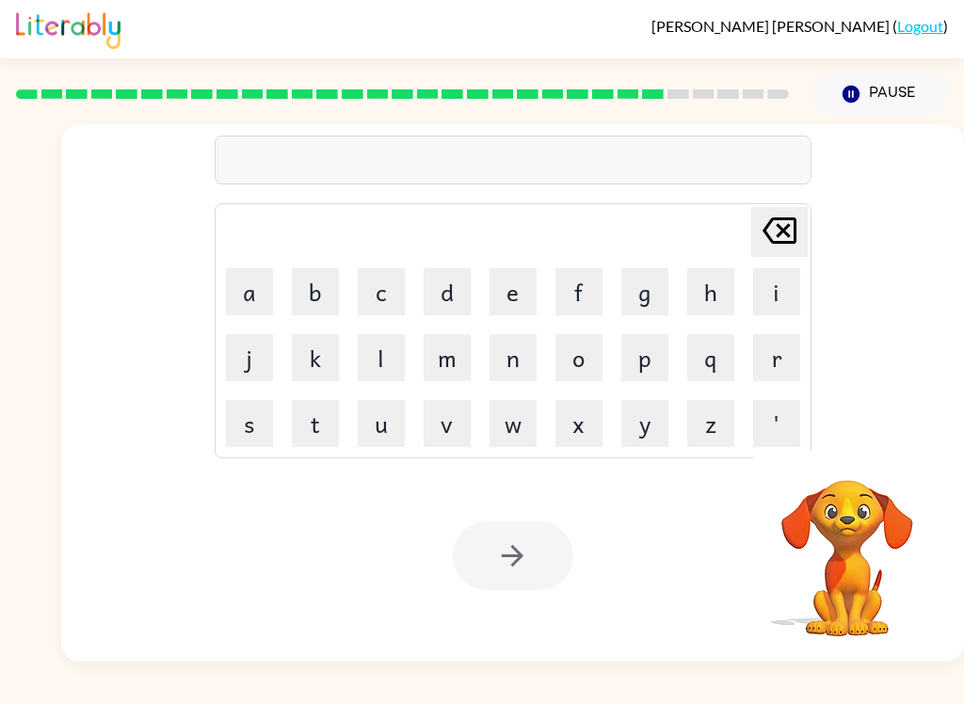
click at [658, 295] on button "g" at bounding box center [644, 291] width 47 height 47
click at [576, 355] on button "o" at bounding box center [578, 357] width 47 height 47
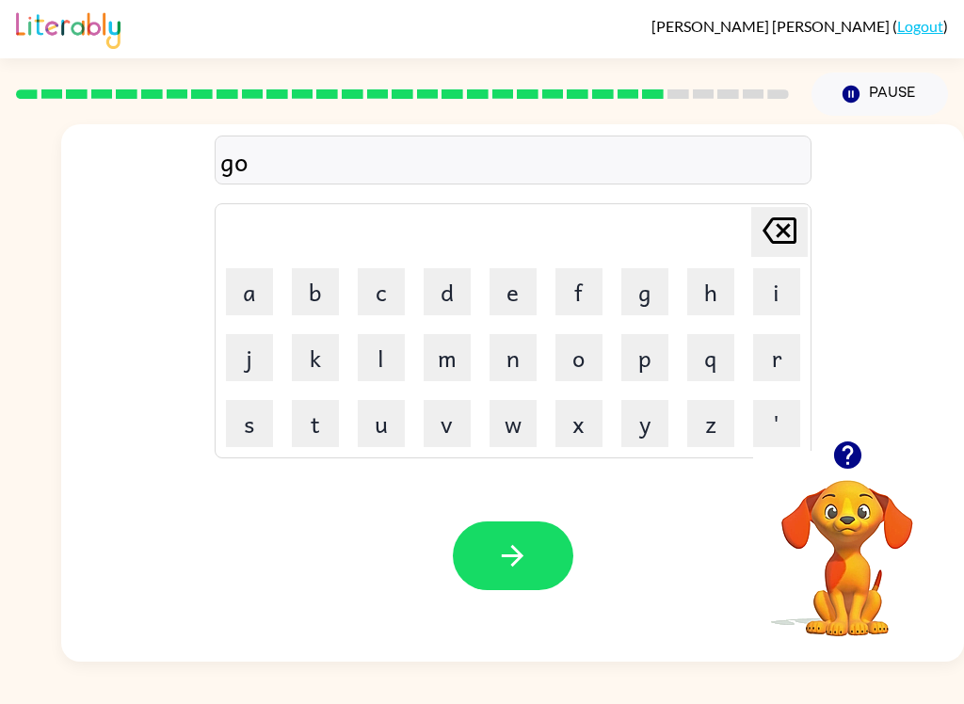
click at [580, 306] on button "f" at bounding box center [578, 291] width 47 height 47
click at [758, 226] on icon "[PERSON_NAME] last character input" at bounding box center [779, 230] width 45 height 45
click at [460, 418] on button "v" at bounding box center [446, 423] width 47 height 47
click at [516, 283] on button "e" at bounding box center [512, 291] width 47 height 47
click at [747, 371] on td "r" at bounding box center [776, 358] width 64 height 64
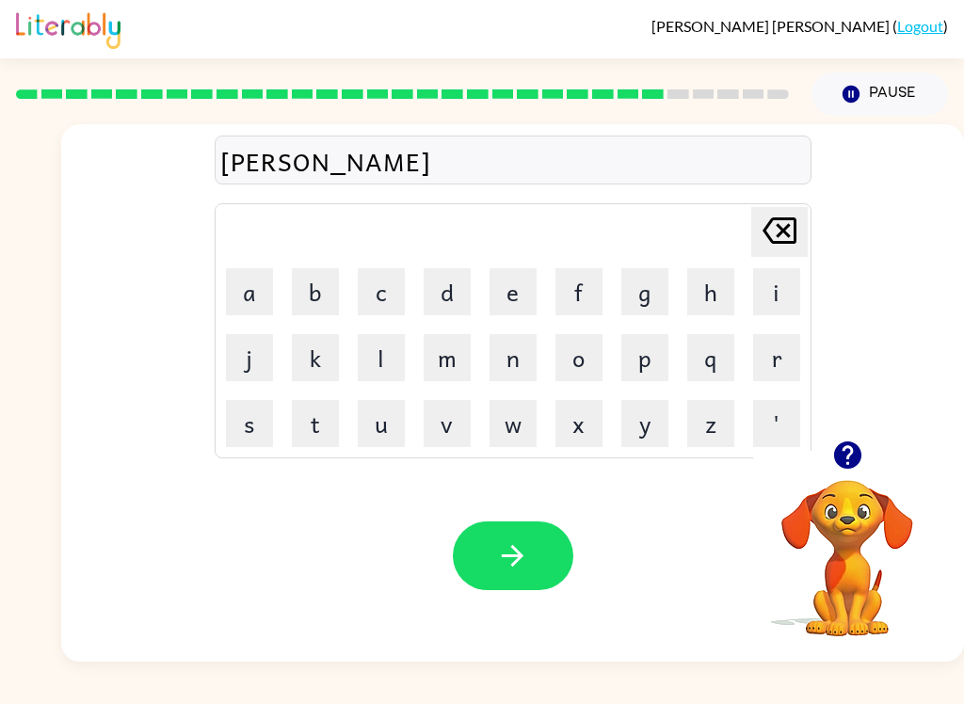
click at [774, 358] on button "r" at bounding box center [776, 357] width 47 height 47
click at [453, 349] on button "m" at bounding box center [446, 357] width 47 height 47
click at [514, 283] on button "e" at bounding box center [512, 291] width 47 height 47
click at [501, 357] on button "n" at bounding box center [512, 357] width 47 height 47
click at [308, 425] on button "t" at bounding box center [315, 423] width 47 height 47
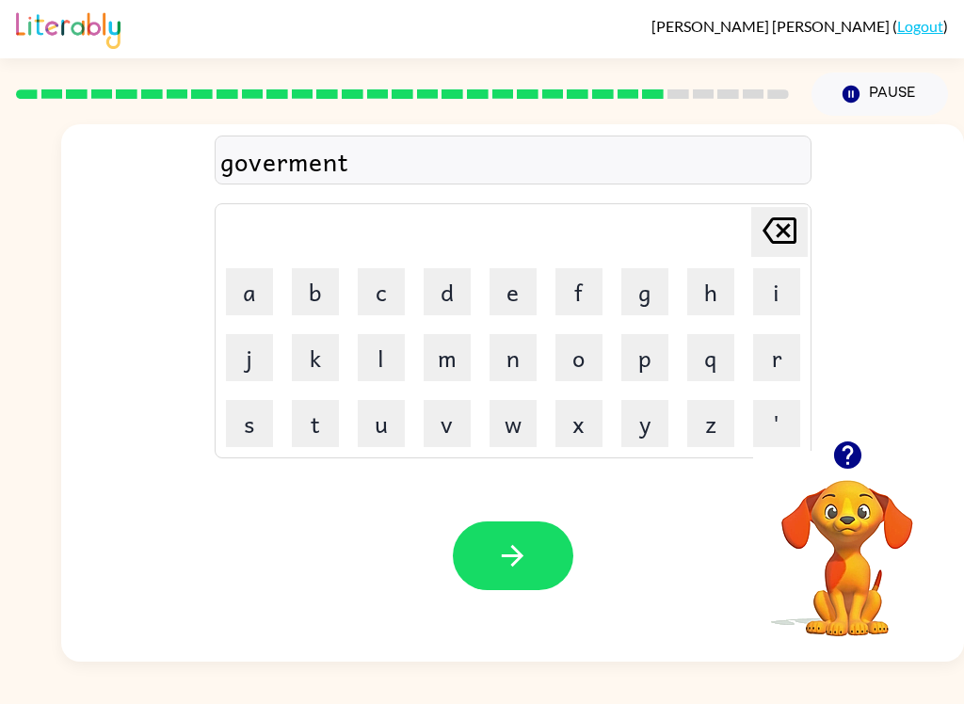
click at [489, 566] on button "button" at bounding box center [513, 555] width 120 height 69
click at [319, 432] on button "t" at bounding box center [315, 423] width 47 height 47
click at [781, 342] on button "r" at bounding box center [776, 357] width 47 height 47
click at [250, 300] on button "a" at bounding box center [249, 291] width 47 height 47
click at [759, 295] on button "i" at bounding box center [776, 291] width 47 height 47
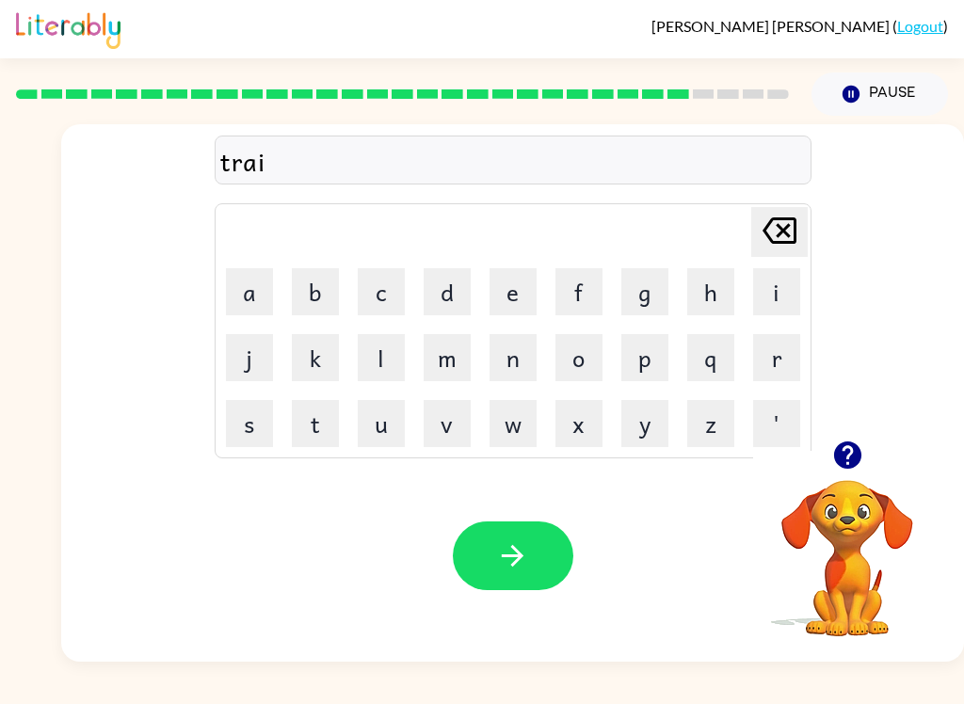
click at [498, 346] on button "n" at bounding box center [512, 357] width 47 height 47
click at [482, 550] on button "button" at bounding box center [513, 555] width 120 height 69
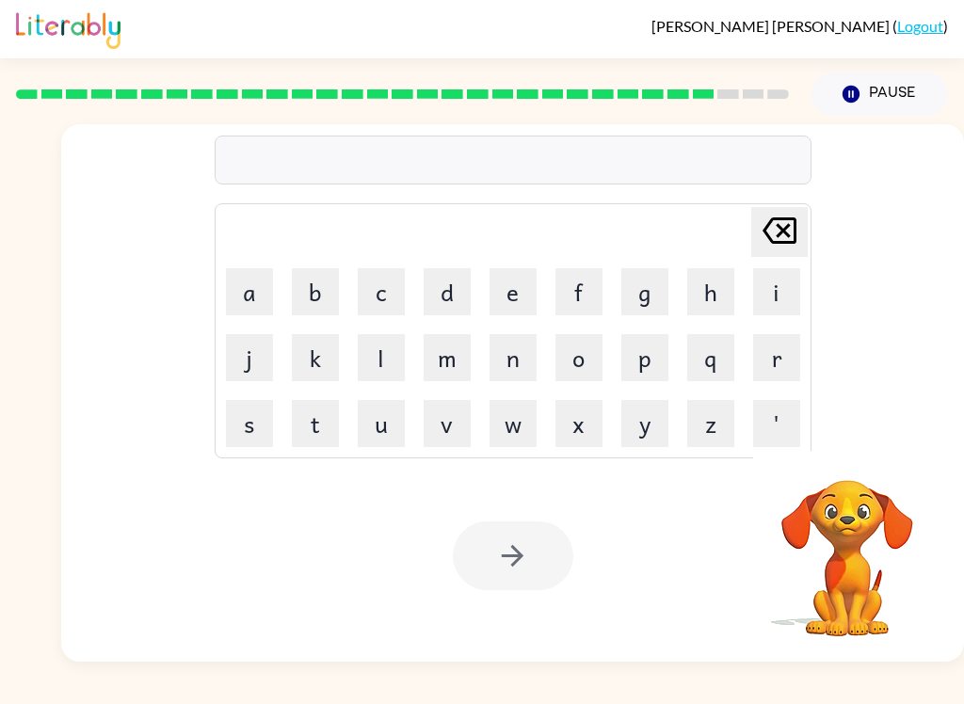
click at [237, 416] on button "s" at bounding box center [249, 423] width 47 height 47
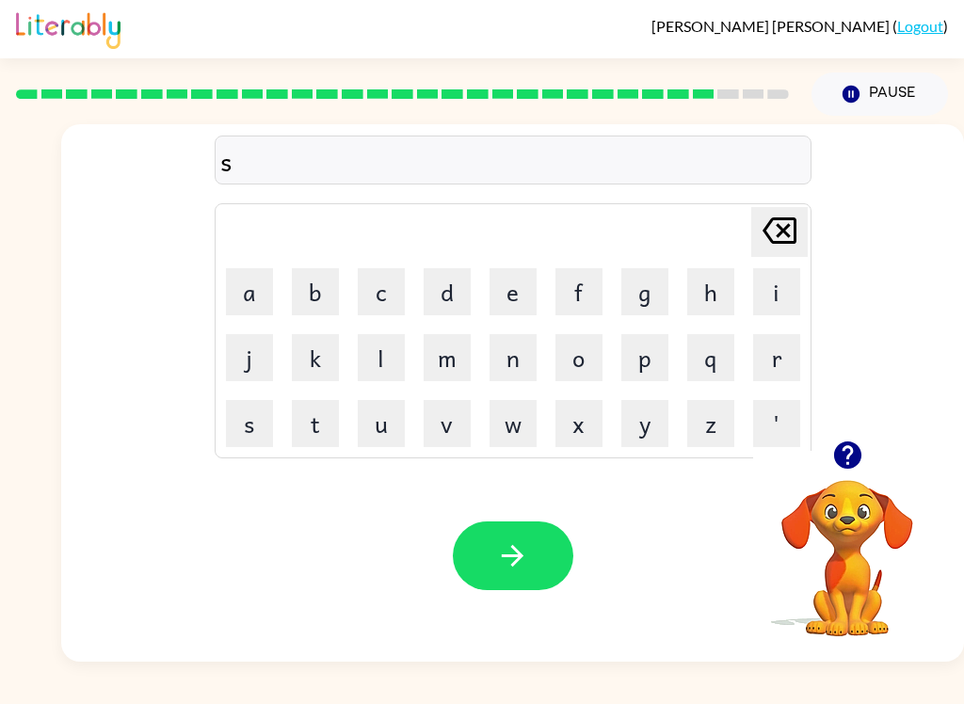
click at [696, 291] on button "h" at bounding box center [710, 291] width 47 height 47
click at [521, 288] on button "e" at bounding box center [512, 291] width 47 height 47
click at [632, 359] on button "p" at bounding box center [644, 357] width 47 height 47
click at [516, 295] on button "e" at bounding box center [512, 291] width 47 height 47
click at [532, 538] on button "button" at bounding box center [513, 555] width 120 height 69
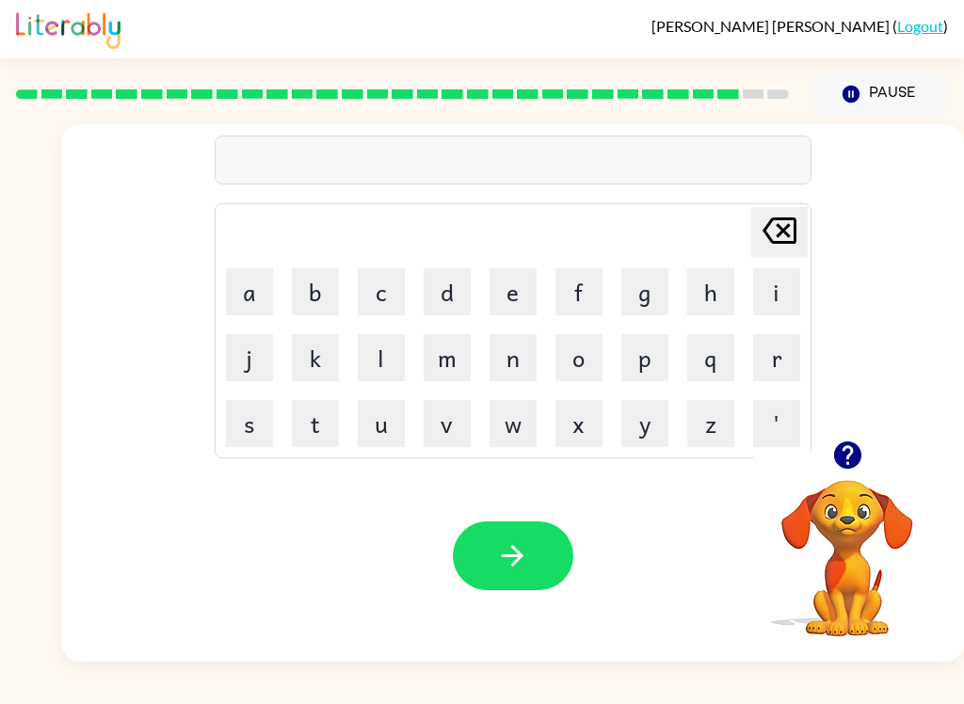
click at [530, 295] on button "e" at bounding box center [512, 291] width 47 height 47
click at [574, 445] on button "x" at bounding box center [578, 423] width 47 height 47
click at [512, 303] on button "e" at bounding box center [512, 291] width 47 height 47
click at [383, 358] on button "l" at bounding box center [381, 357] width 47 height 47
click at [515, 292] on button "e" at bounding box center [512, 291] width 47 height 47
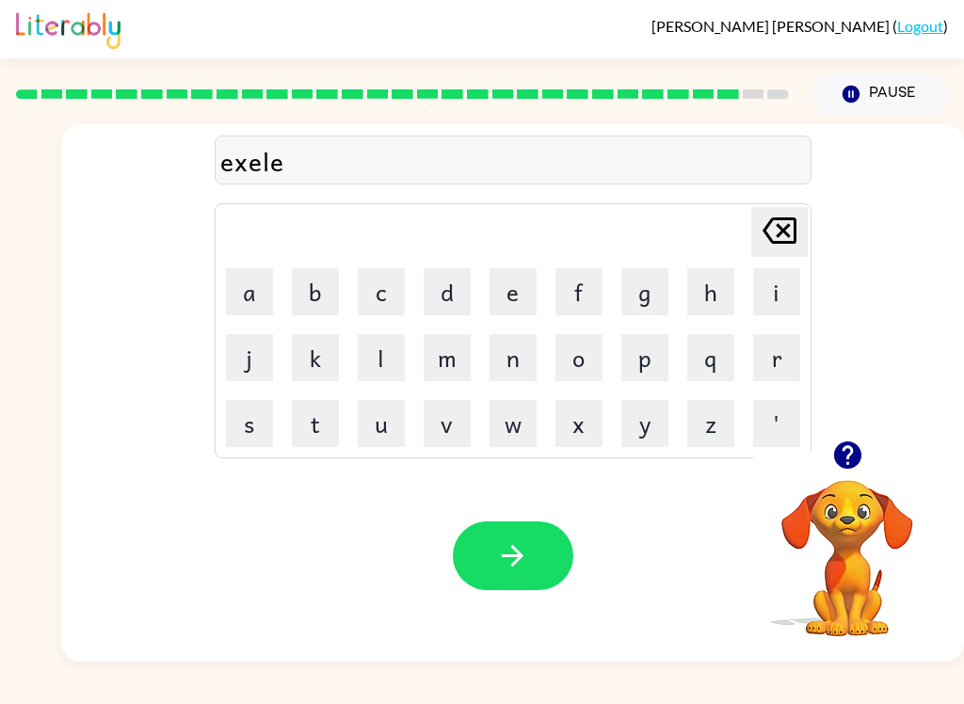
click at [530, 375] on button "n" at bounding box center [512, 357] width 47 height 47
click at [307, 430] on button "t" at bounding box center [315, 423] width 47 height 47
click at [500, 588] on button "button" at bounding box center [513, 555] width 120 height 69
click at [580, 420] on button "x" at bounding box center [578, 423] width 47 height 47
click at [580, 419] on button "x" at bounding box center [578, 423] width 47 height 47
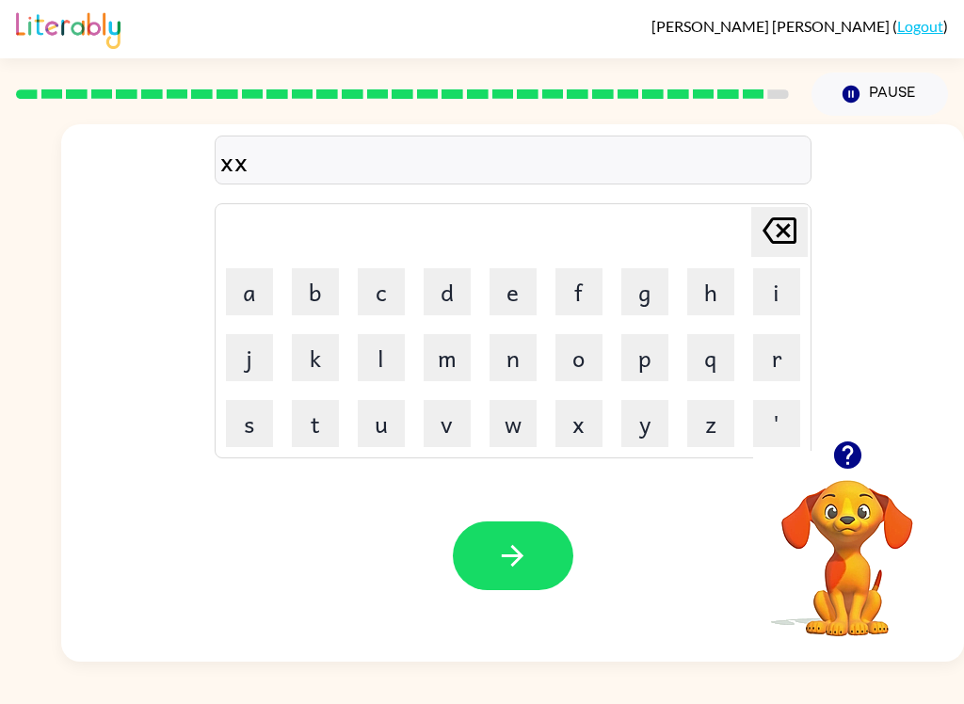
click at [582, 419] on button "x" at bounding box center [578, 423] width 47 height 47
click at [582, 418] on button "x" at bounding box center [578, 423] width 47 height 47
click at [582, 414] on button "x" at bounding box center [578, 423] width 47 height 47
click at [772, 240] on icon "[PERSON_NAME] last character input" at bounding box center [779, 230] width 45 height 45
click at [771, 239] on icon "[PERSON_NAME] last character input" at bounding box center [779, 230] width 45 height 45
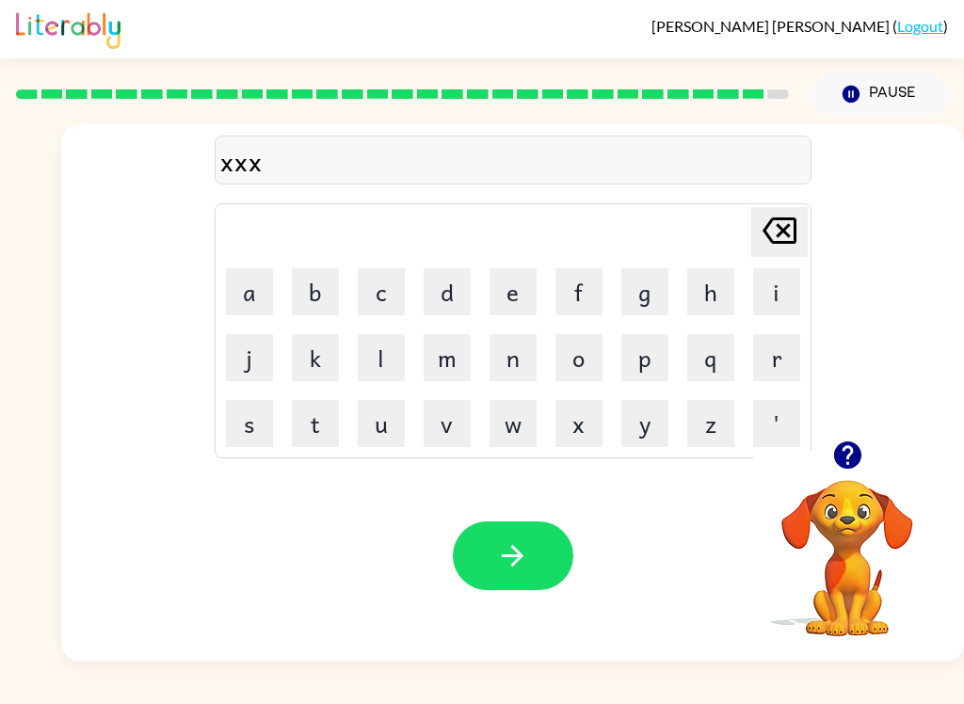
click at [765, 240] on icon at bounding box center [779, 230] width 34 height 26
click at [764, 239] on icon at bounding box center [779, 230] width 34 height 26
click at [760, 238] on icon "[PERSON_NAME] last character input" at bounding box center [779, 230] width 45 height 45
click at [241, 353] on button "j" at bounding box center [249, 357] width 47 height 47
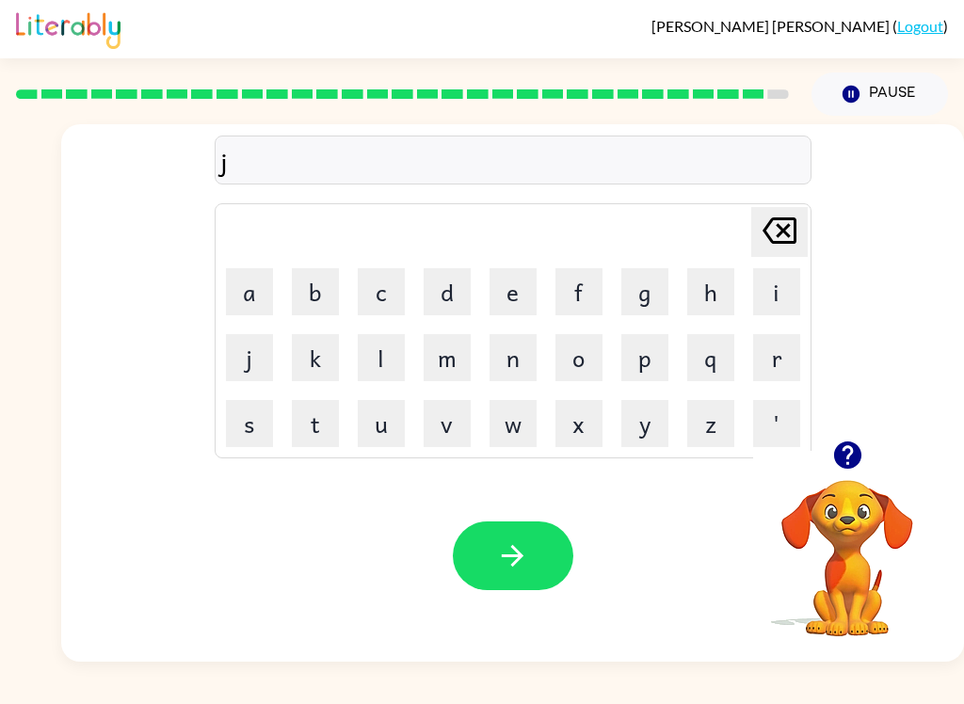
click at [246, 308] on button "a" at bounding box center [249, 291] width 47 height 47
click at [518, 427] on button "w" at bounding box center [512, 423] width 47 height 47
click at [530, 279] on button "e" at bounding box center [512, 291] width 47 height 47
click at [765, 239] on icon at bounding box center [779, 230] width 34 height 26
click at [764, 231] on icon "[PERSON_NAME] last character input" at bounding box center [779, 230] width 45 height 45
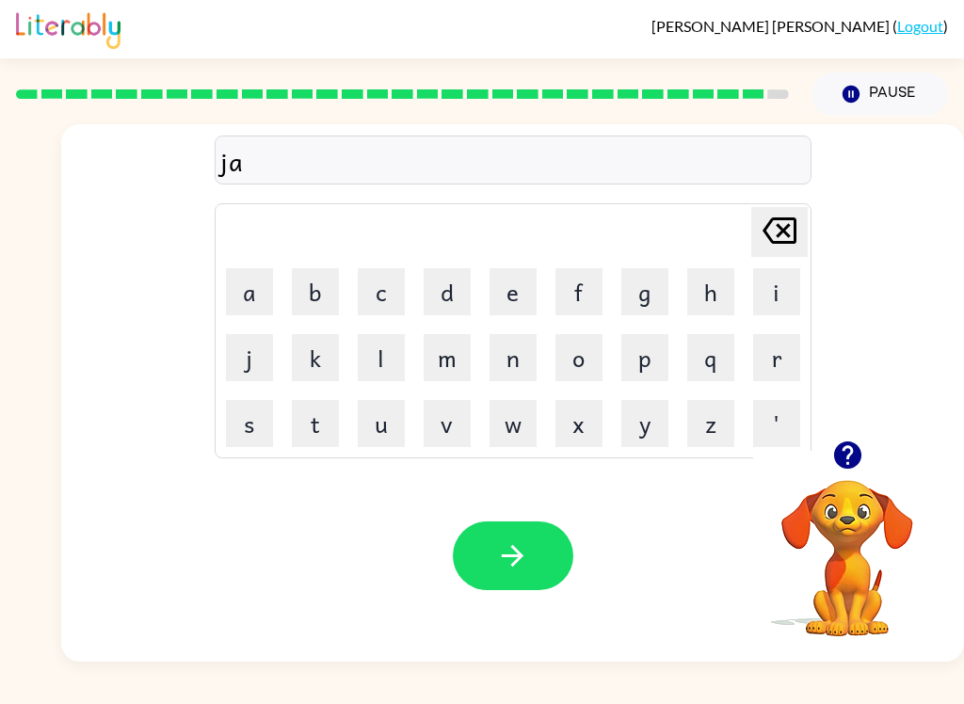
click at [763, 231] on icon "[PERSON_NAME] last character input" at bounding box center [779, 230] width 45 height 45
click at [497, 432] on button "w" at bounding box center [512, 423] width 47 height 47
click at [259, 281] on button "a" at bounding box center [249, 291] width 47 height 47
click at [254, 414] on button "s" at bounding box center [249, 423] width 47 height 47
click at [751, 247] on button "[PERSON_NAME] last character input" at bounding box center [779, 232] width 56 height 50
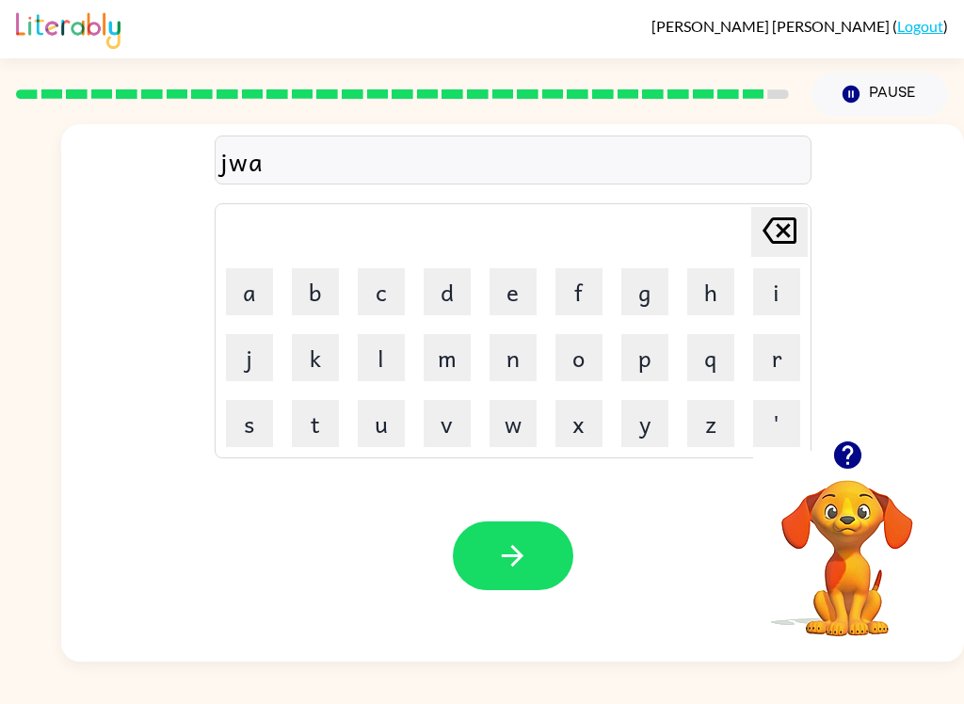
click at [306, 287] on button "b" at bounding box center [315, 291] width 47 height 47
click at [782, 363] on button "r" at bounding box center [776, 357] width 47 height 47
click at [256, 295] on button "a" at bounding box center [249, 291] width 47 height 47
click at [388, 287] on button "c" at bounding box center [381, 291] width 47 height 47
click at [510, 304] on button "e" at bounding box center [512, 291] width 47 height 47
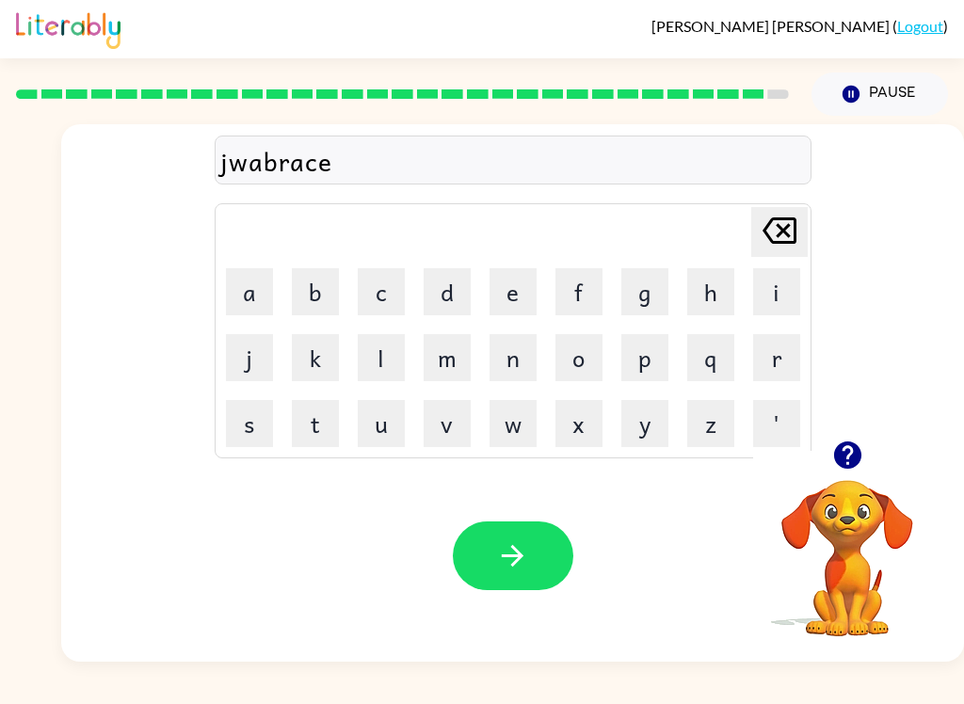
click at [770, 355] on button "r" at bounding box center [776, 357] width 47 height 47
click at [530, 560] on button "button" at bounding box center [513, 555] width 120 height 69
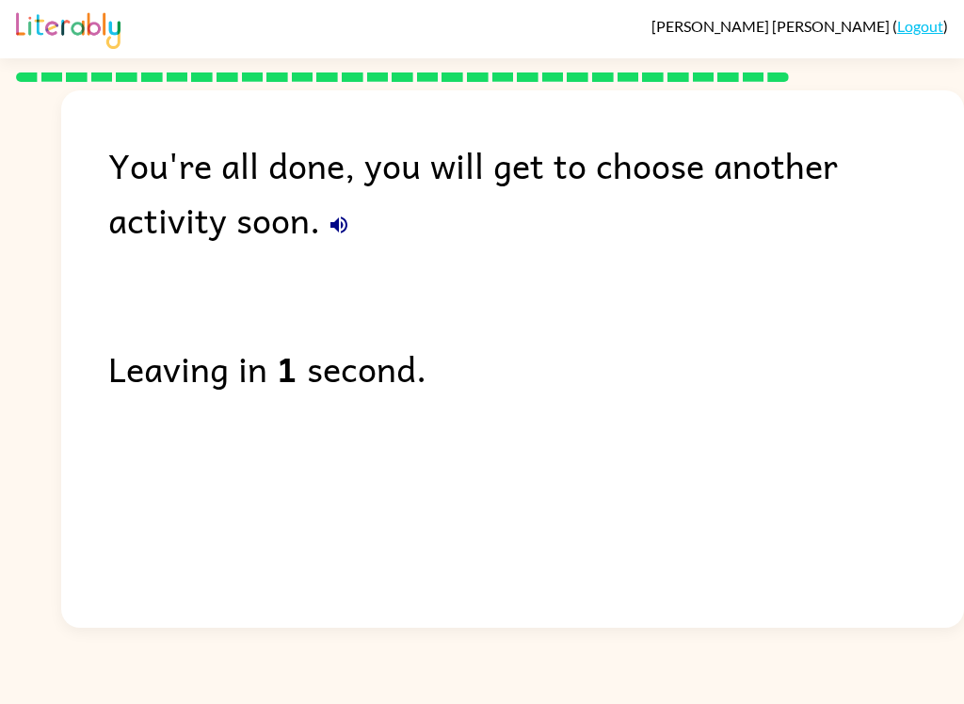
click at [355, 378] on div "Leaving in 1 second." at bounding box center [535, 368] width 855 height 55
